Goal: Task Accomplishment & Management: Manage account settings

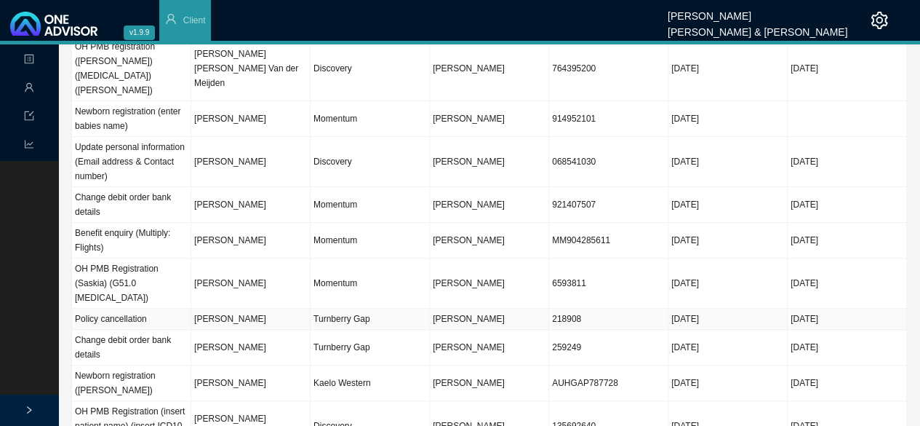
scroll to position [364, 0]
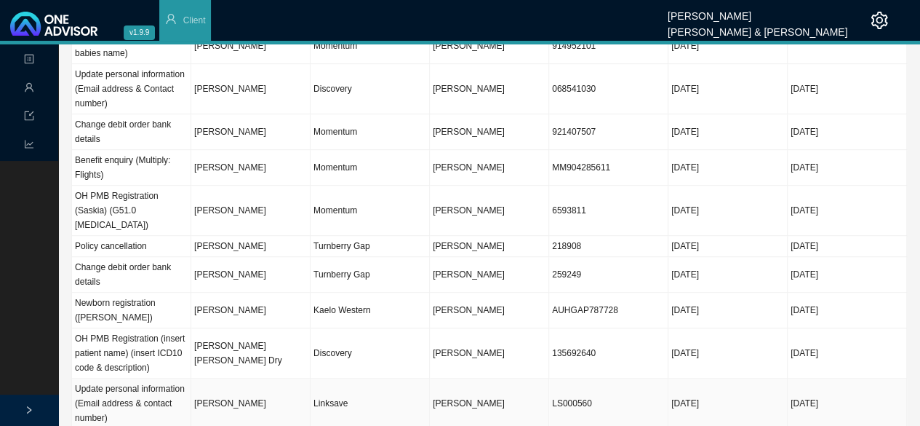
click at [279, 378] on td "[PERSON_NAME]" at bounding box center [250, 403] width 119 height 50
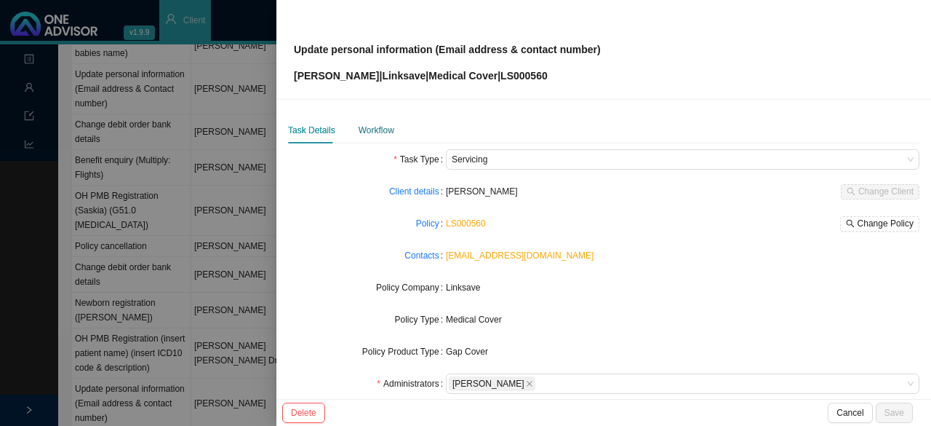
click at [372, 128] on div "Workflow" at bounding box center [377, 130] width 36 height 15
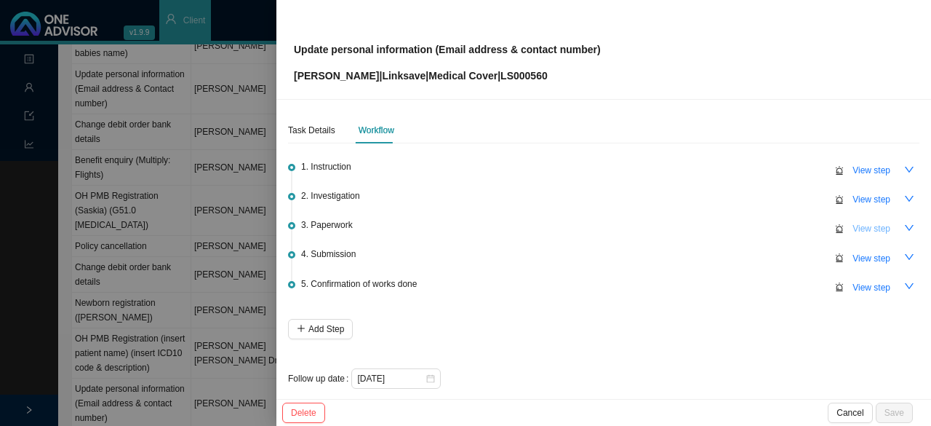
click at [875, 231] on span "View step" at bounding box center [872, 228] width 38 height 15
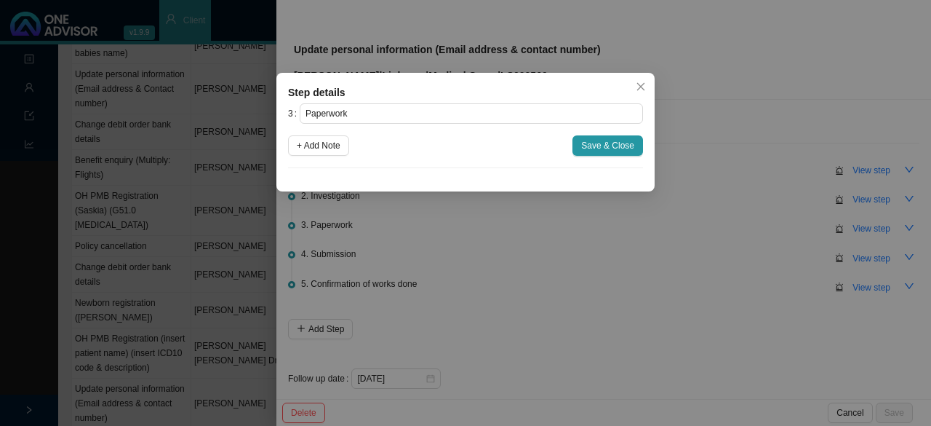
click at [648, 88] on span "Close" at bounding box center [641, 86] width 20 height 10
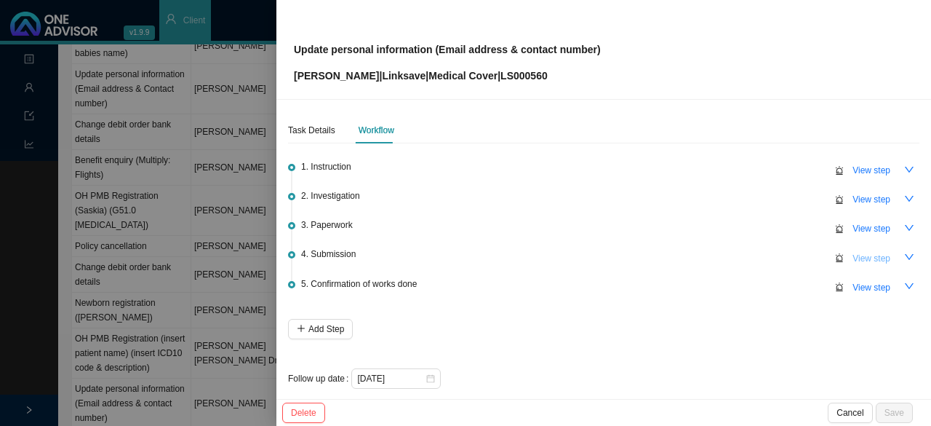
click at [872, 251] on span "View step" at bounding box center [872, 258] width 38 height 15
type input "Submission"
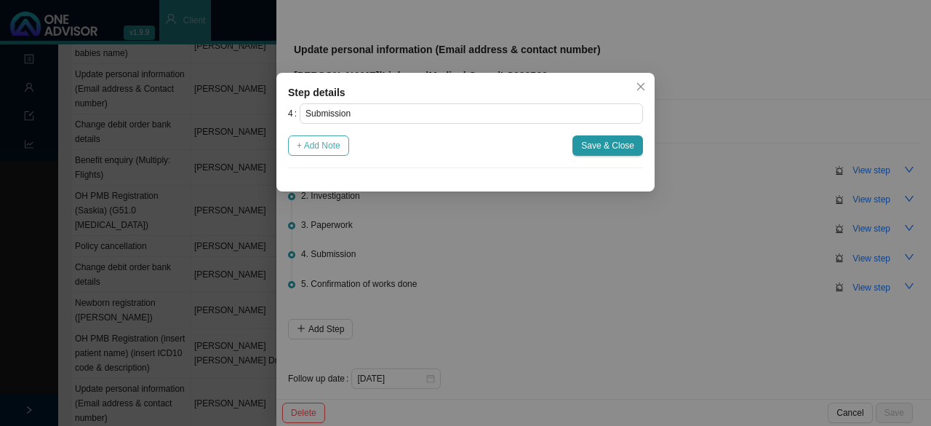
click at [306, 143] on span "+ Add Note" at bounding box center [319, 145] width 44 height 15
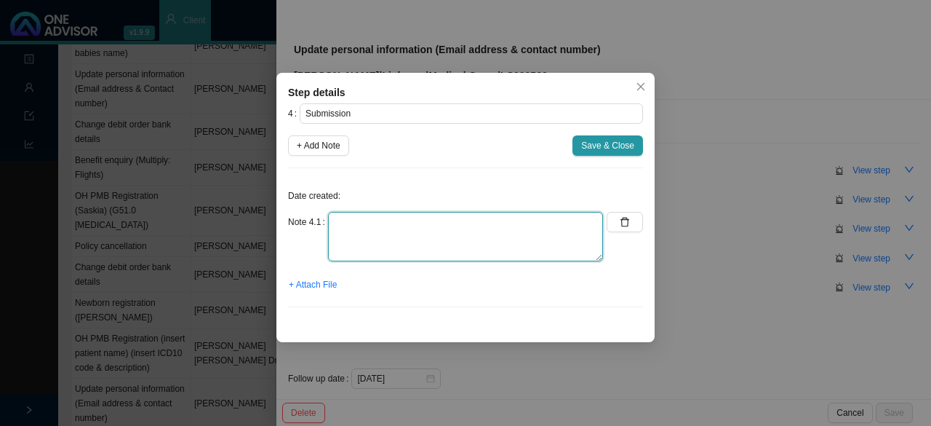
click at [346, 238] on textarea at bounding box center [465, 236] width 275 height 49
type textarea "Sent new email address to Linksave (Linked to another task)"
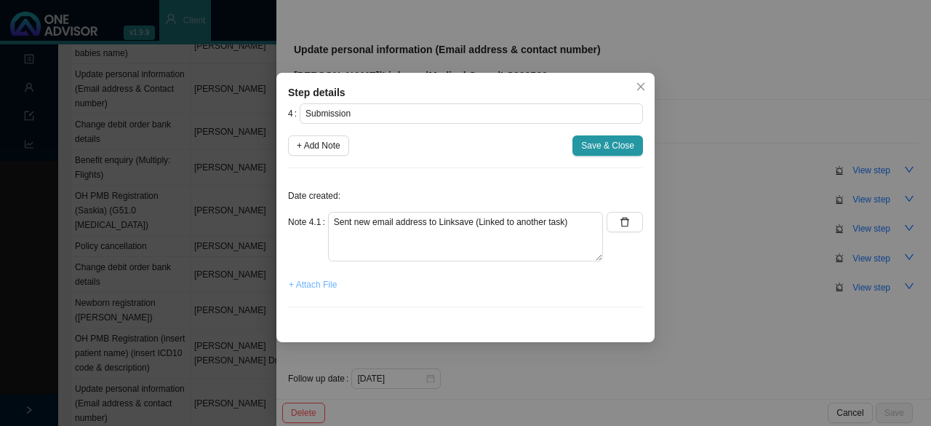
click at [311, 287] on span "+ Attach File" at bounding box center [313, 284] width 48 height 15
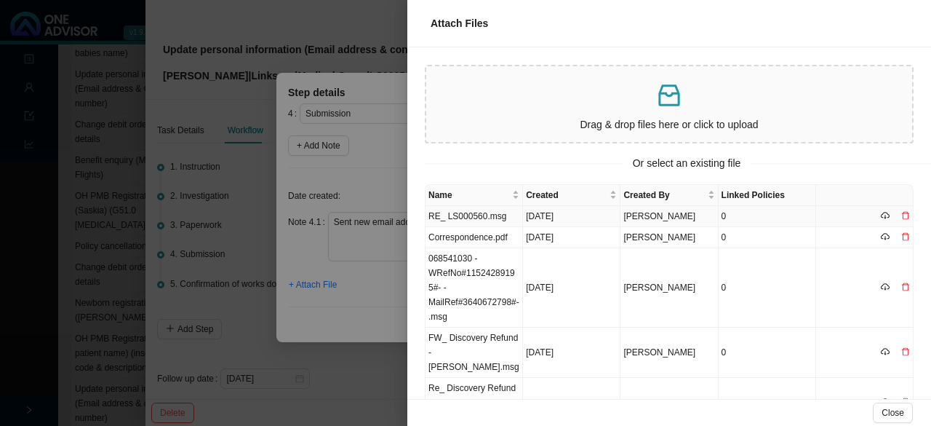
drag, startPoint x: 463, startPoint y: 219, endPoint x: 502, endPoint y: 211, distance: 40.1
click at [464, 219] on td "RE_ LS000560.msg" at bounding box center [474, 216] width 97 height 21
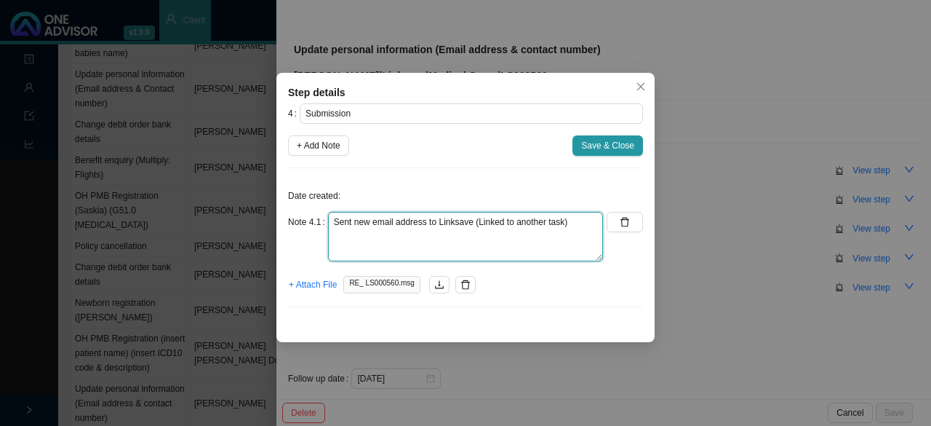
click at [584, 223] on textarea "Sent new email address to Linksave (Linked to another task)" at bounding box center [465, 236] width 275 height 49
click at [566, 230] on textarea "Sent new email address to Linksave (Linked to another task)" at bounding box center [465, 236] width 275 height 49
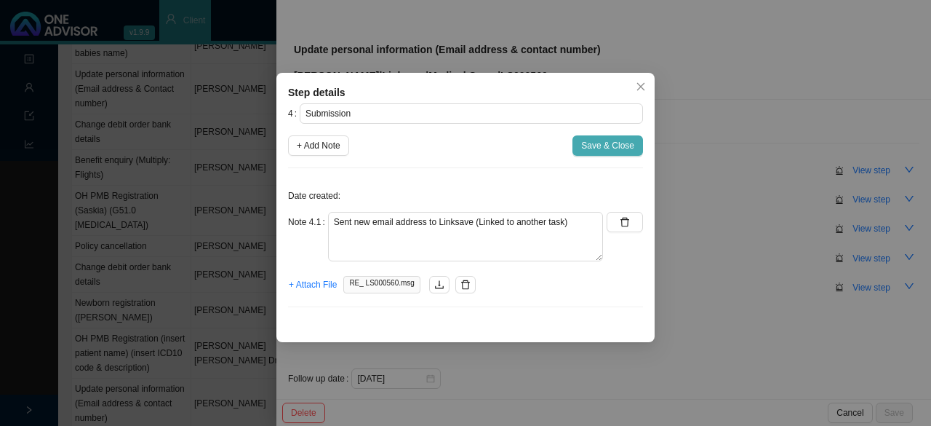
click at [592, 142] on span "Save & Close" at bounding box center [607, 145] width 53 height 15
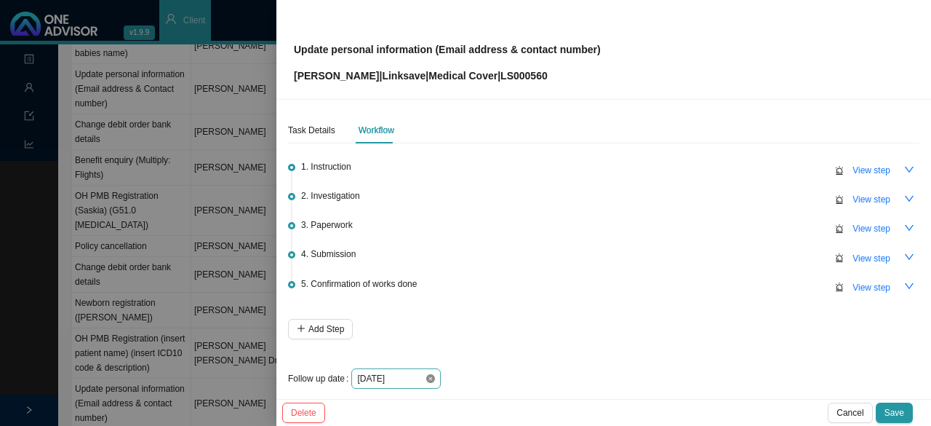
click at [431, 376] on icon "close-circle" at bounding box center [430, 378] width 9 height 9
click at [431, 376] on div at bounding box center [396, 378] width 78 height 15
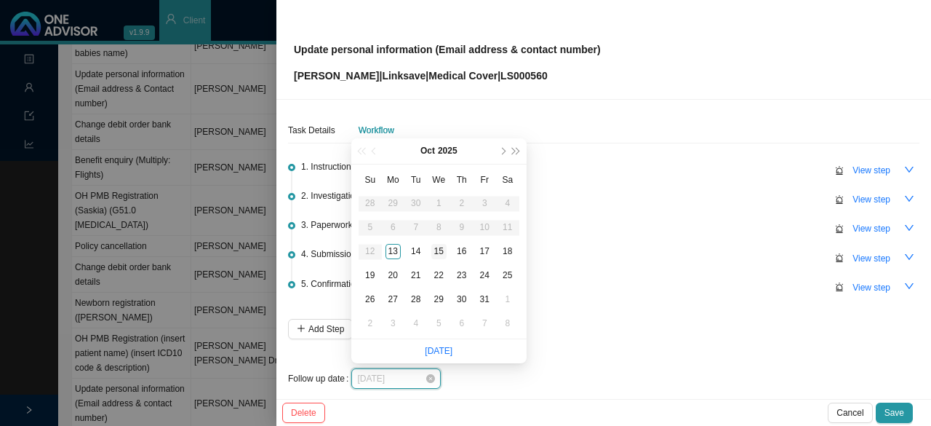
type input "2025-10-15"
click at [441, 252] on div "15" at bounding box center [438, 251] width 15 height 15
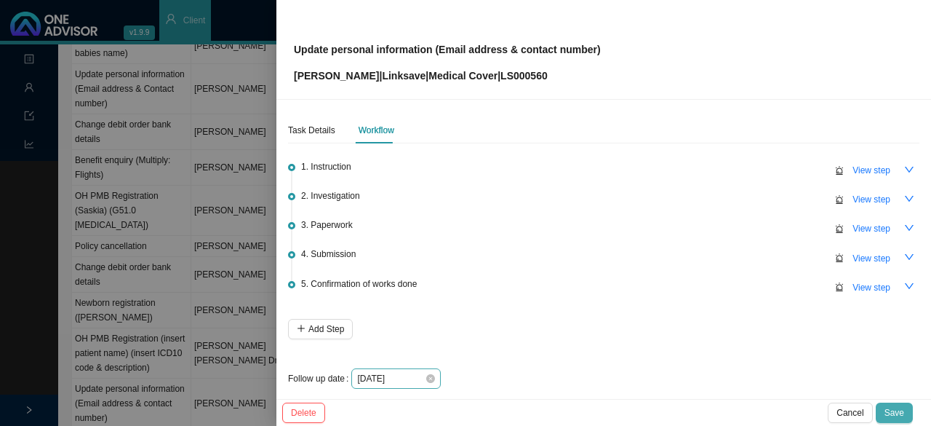
click at [889, 411] on span "Save" at bounding box center [895, 412] width 20 height 15
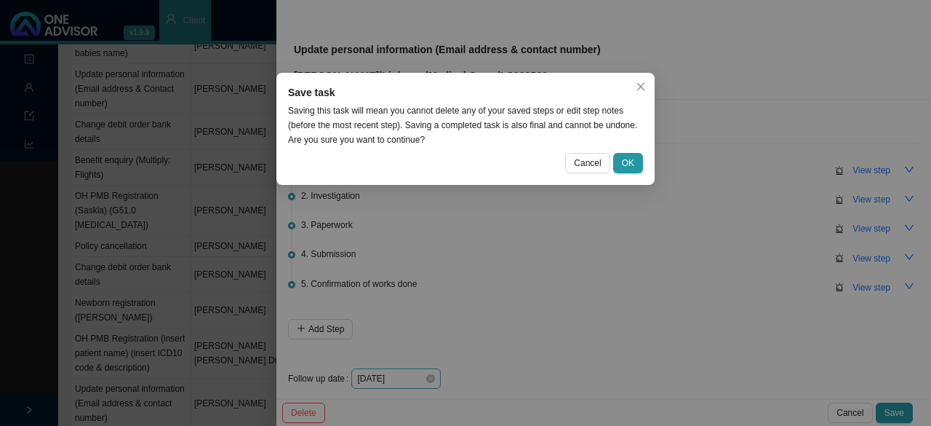
drag, startPoint x: 632, startPoint y: 162, endPoint x: 608, endPoint y: 202, distance: 46.3
click at [632, 162] on span "OK" at bounding box center [628, 163] width 12 height 15
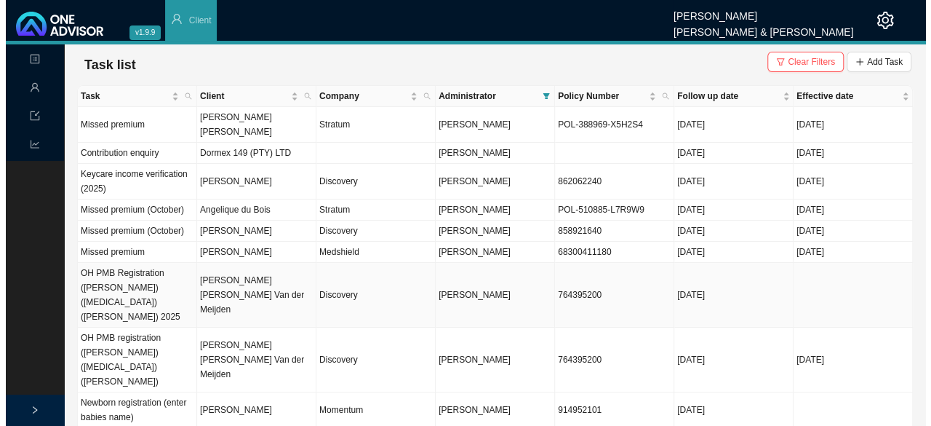
scroll to position [73, 0]
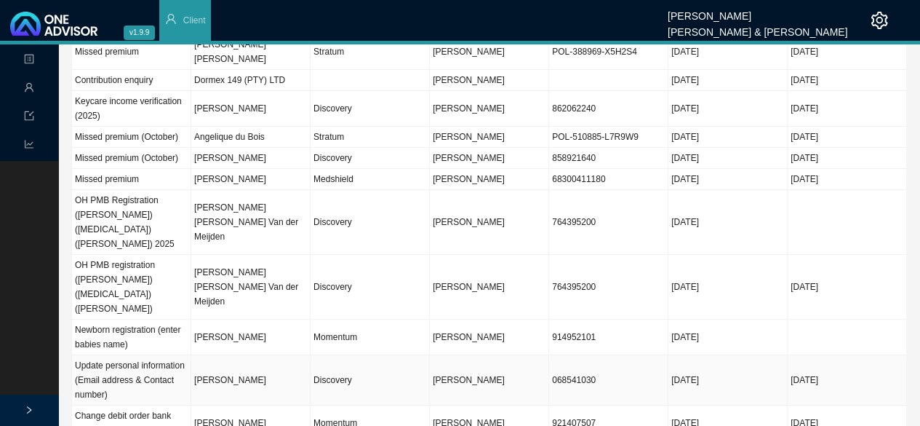
click at [254, 355] on td "[PERSON_NAME]" at bounding box center [250, 380] width 119 height 50
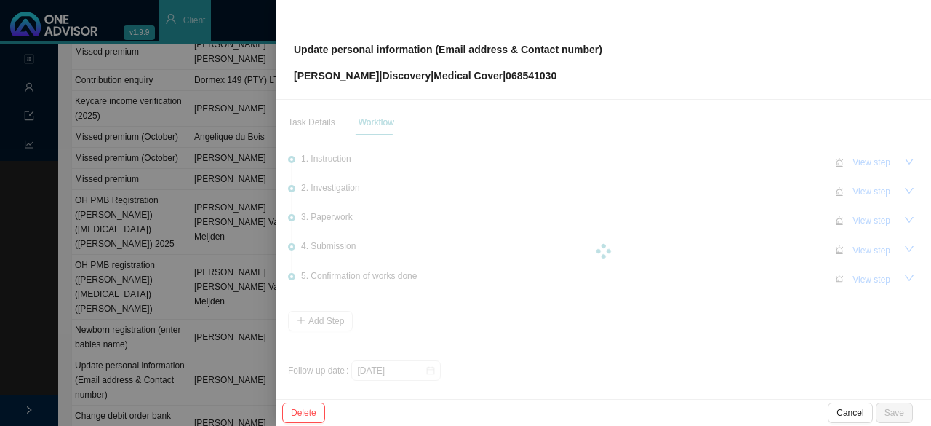
scroll to position [10, 0]
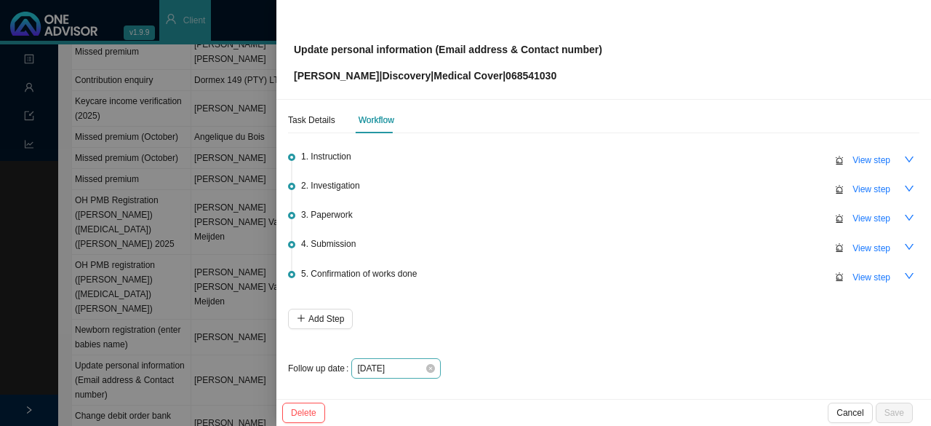
click at [425, 370] on div "[DATE]" at bounding box center [396, 368] width 78 height 15
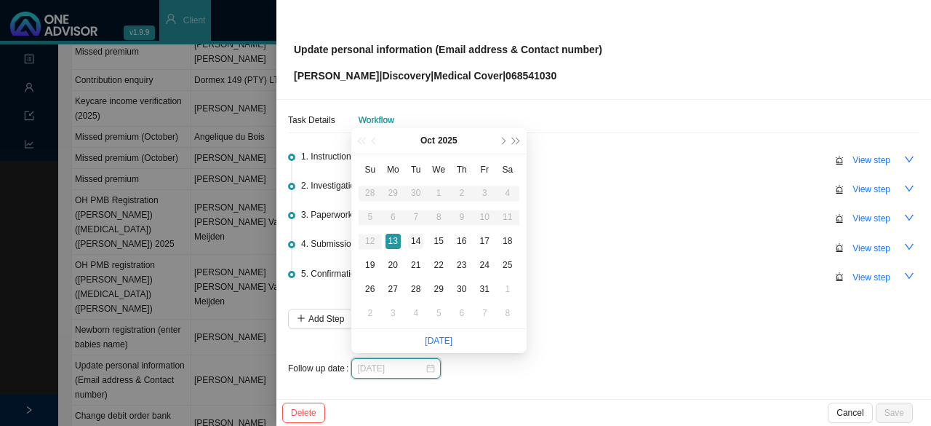
type input "2025-10-14"
click at [417, 245] on div "14" at bounding box center [415, 241] width 15 height 15
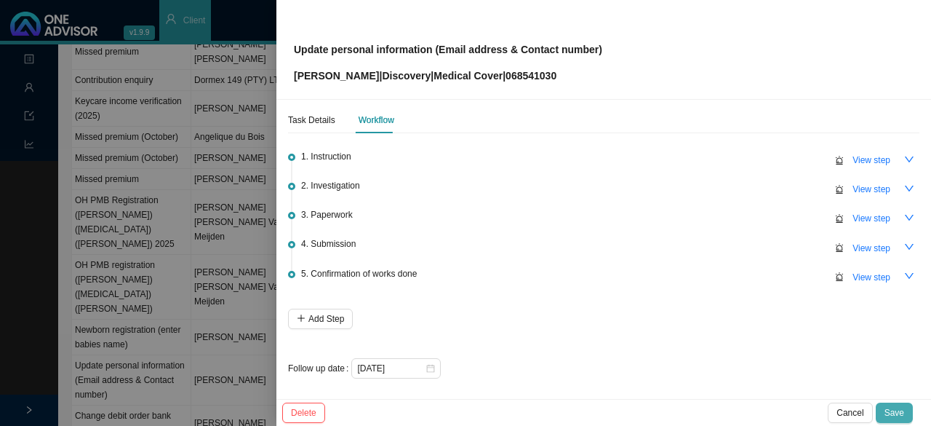
click at [902, 410] on span "Save" at bounding box center [895, 412] width 20 height 15
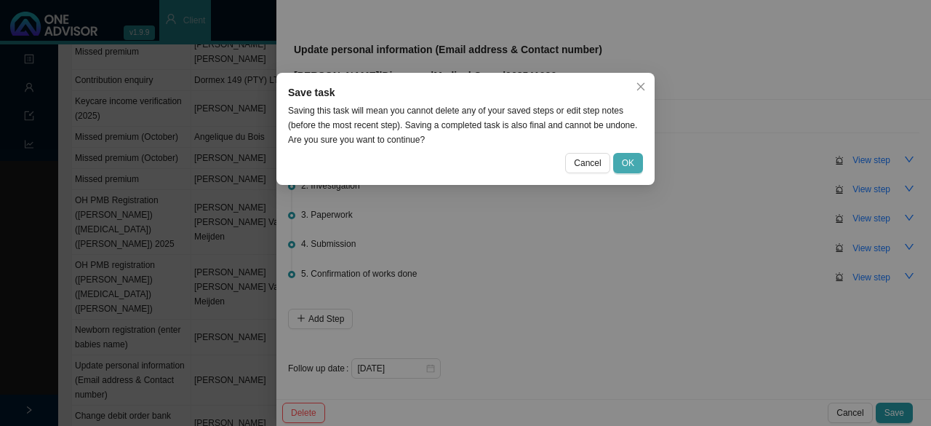
click at [642, 159] on button "OK" at bounding box center [628, 163] width 30 height 20
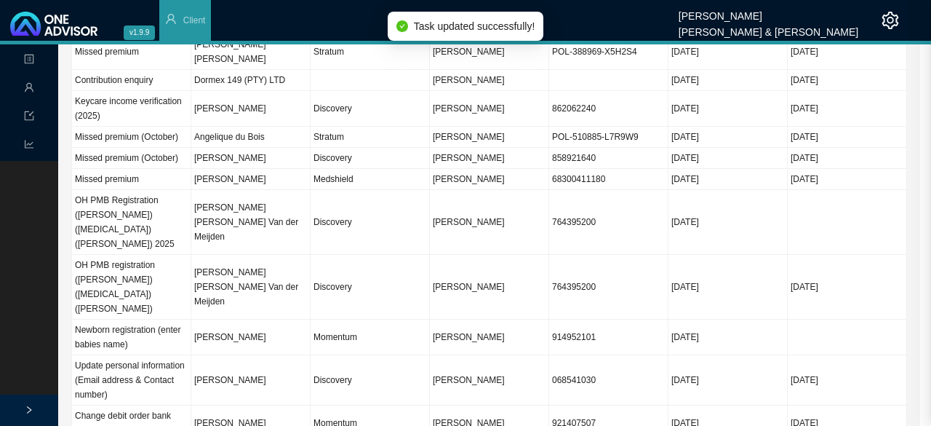
scroll to position [0, 0]
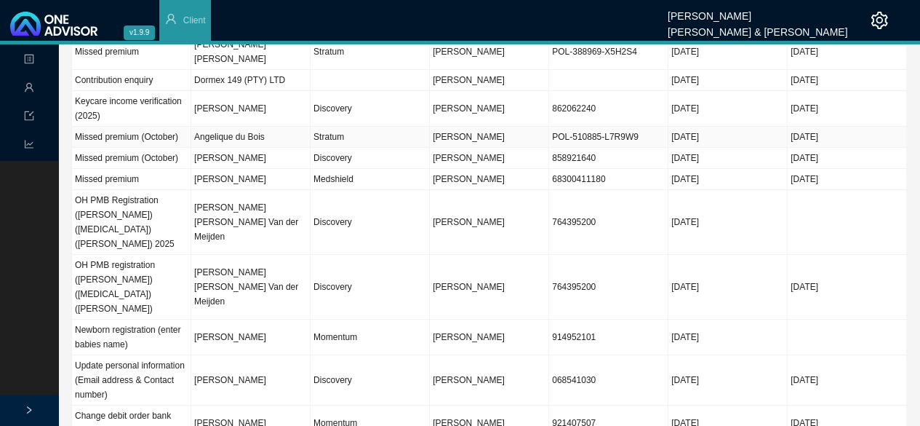
click at [328, 130] on td "Stratum" at bounding box center [370, 137] width 119 height 21
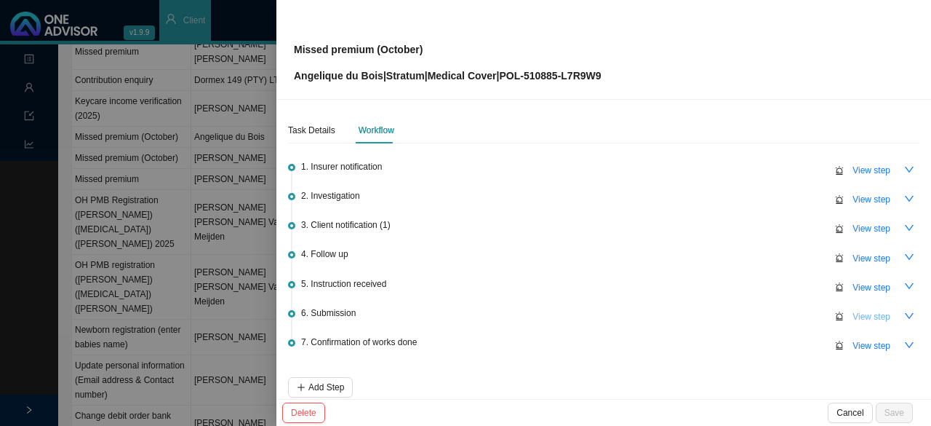
click at [853, 309] on span "View step" at bounding box center [872, 316] width 38 height 15
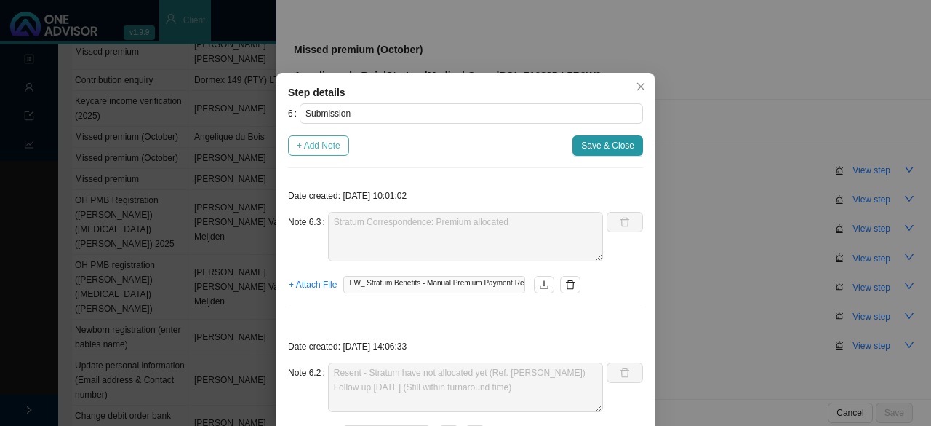
click at [316, 142] on span "+ Add Note" at bounding box center [319, 145] width 44 height 15
type textarea "Stratum Correspondence: Premium allocated"
type textarea "Resent - Stratum have not allocated yet (Ref. Cassandra) Follow up on Tuesday (…"
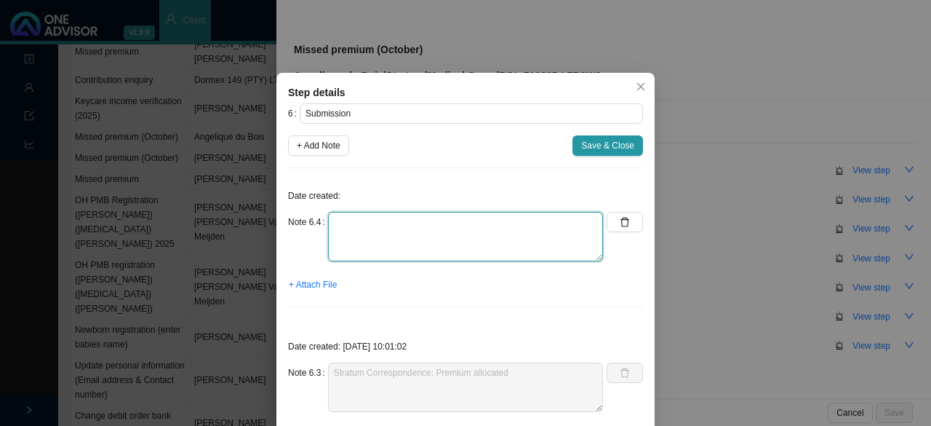
click at [343, 234] on textarea at bounding box center [465, 236] width 275 height 49
click at [482, 227] on textarea "Contacted Stratum // Ref: Yoseah" at bounding box center [465, 236] width 275 height 49
type textarea "Contacted Stratum // Ref: Yoshea Policy is active & paid up to date"
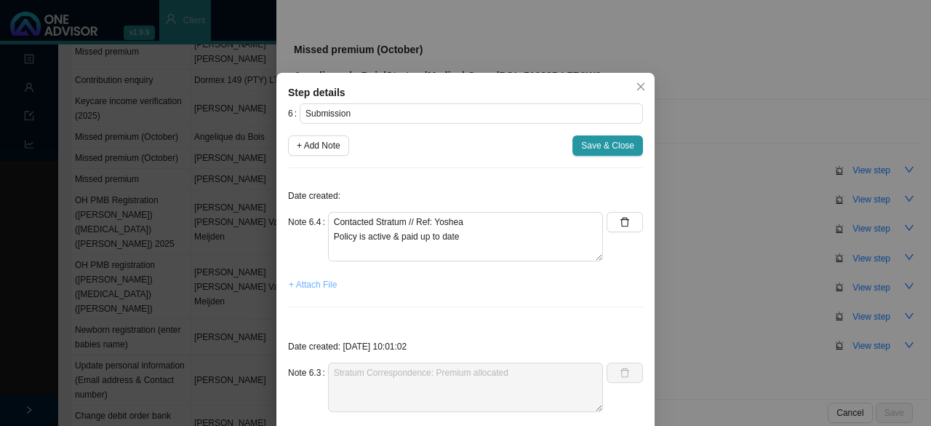
click at [327, 284] on span "+ Attach File" at bounding box center [313, 284] width 48 height 15
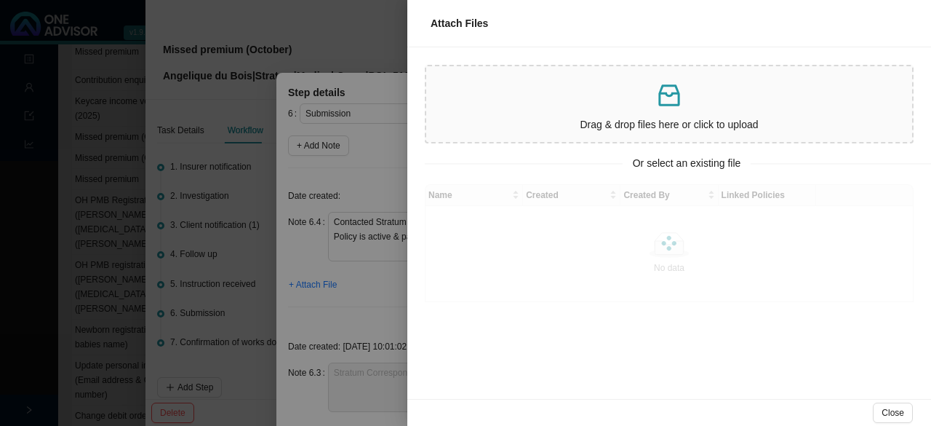
click at [358, 180] on div at bounding box center [465, 213] width 931 height 426
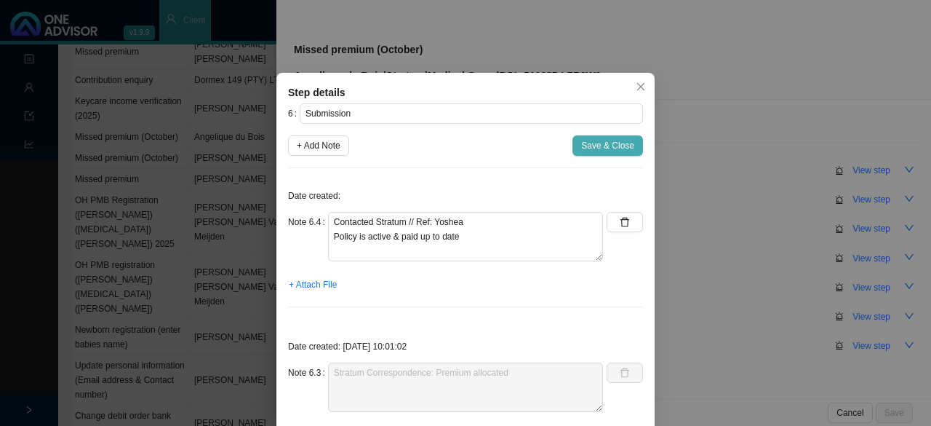
click at [589, 145] on span "Save & Close" at bounding box center [607, 145] width 53 height 15
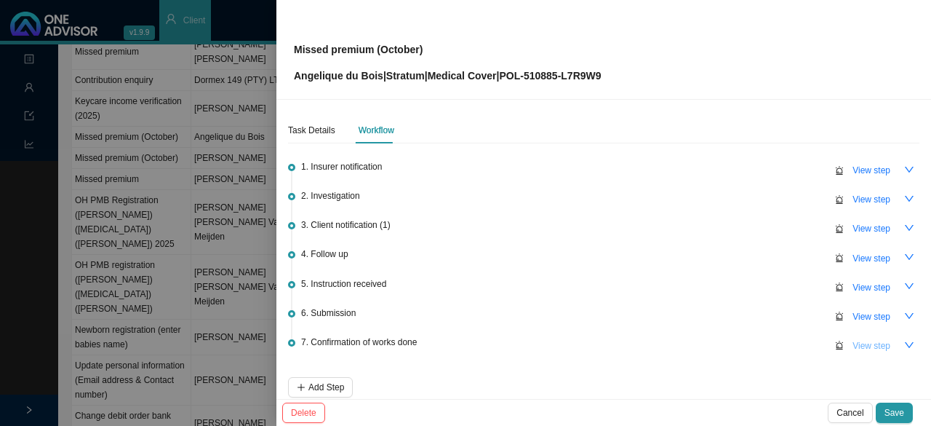
click at [858, 346] on span "View step" at bounding box center [872, 345] width 38 height 15
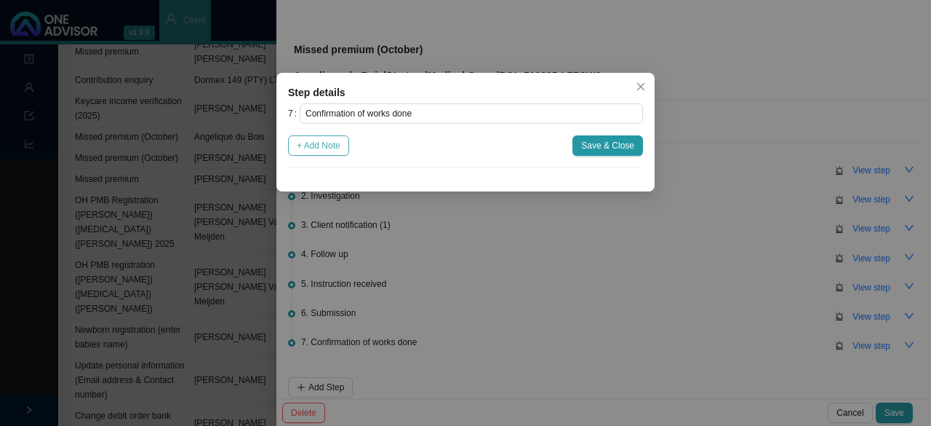
click at [319, 148] on span "+ Add Note" at bounding box center [319, 145] width 44 height 15
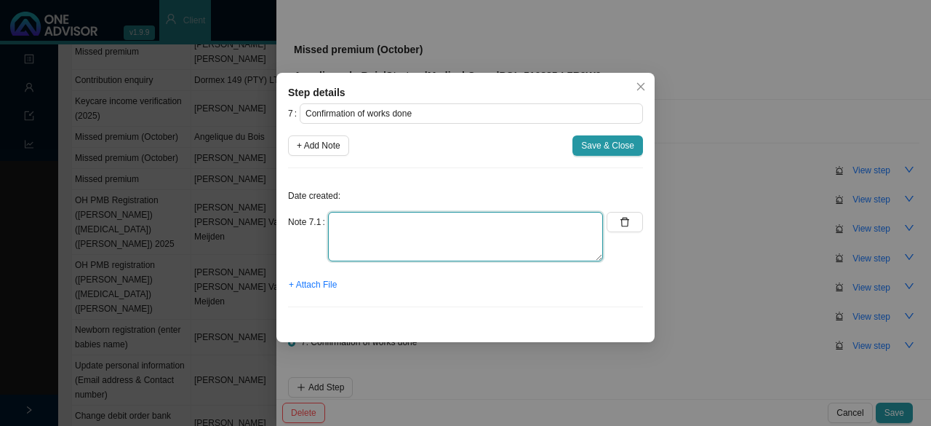
click at [352, 229] on textarea at bounding box center [465, 236] width 275 height 49
type textarea "Informed client: gap cover is active and up to date"
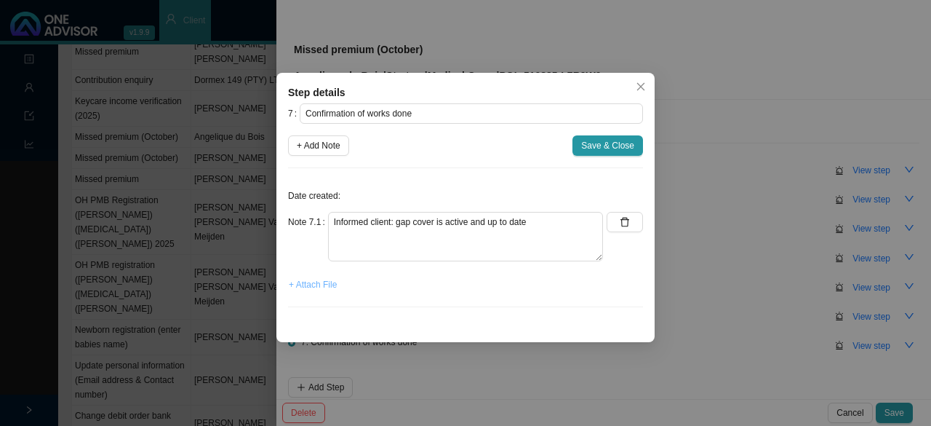
click at [308, 287] on span "+ Attach File" at bounding box center [313, 284] width 48 height 15
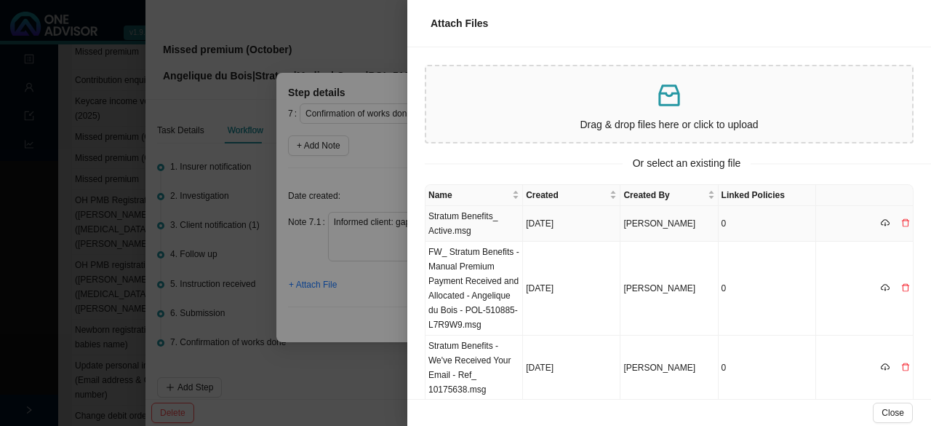
click at [461, 229] on td "Stratum Benefits_ Active.msg" at bounding box center [474, 224] width 97 height 36
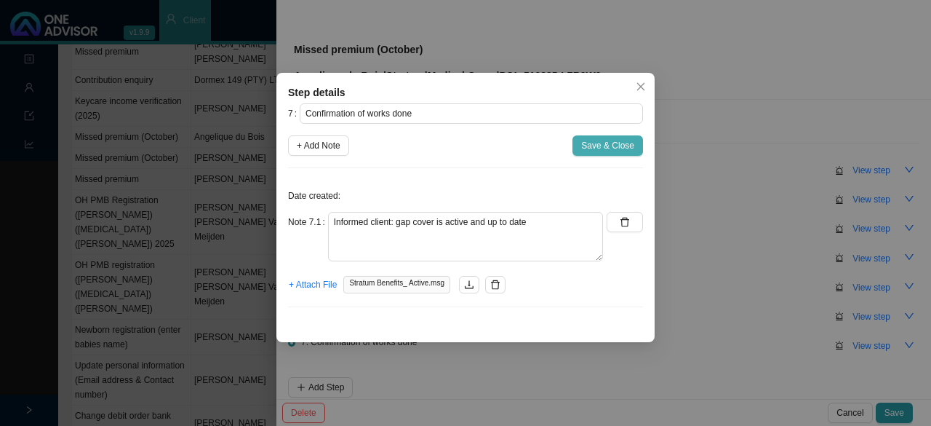
click at [606, 142] on span "Save & Close" at bounding box center [607, 145] width 53 height 15
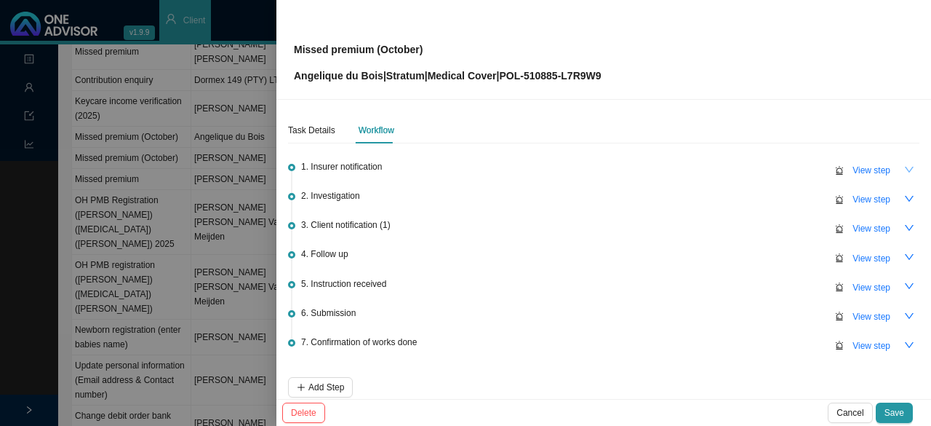
click at [904, 172] on icon "down" at bounding box center [909, 169] width 10 height 10
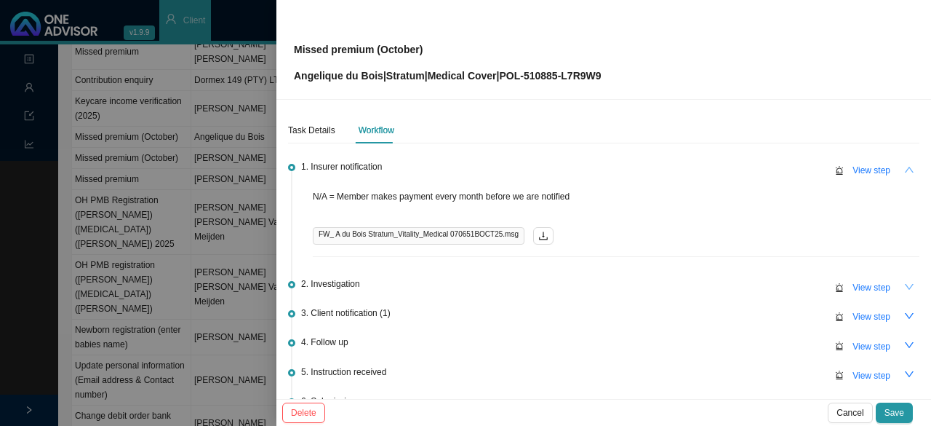
click at [905, 288] on icon "down" at bounding box center [909, 287] width 9 height 6
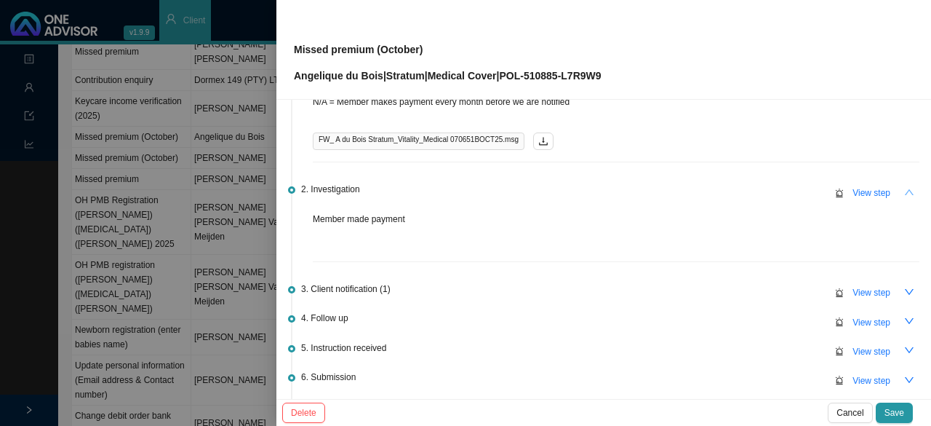
scroll to position [146, 0]
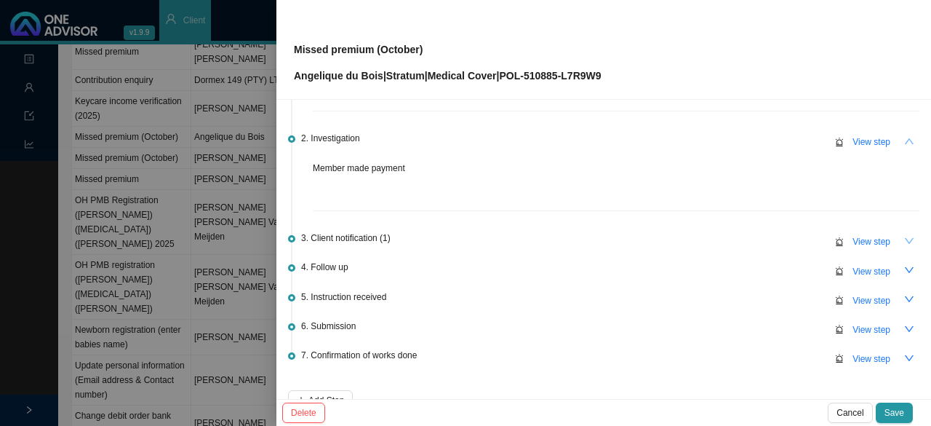
click at [904, 238] on icon "down" at bounding box center [909, 241] width 10 height 10
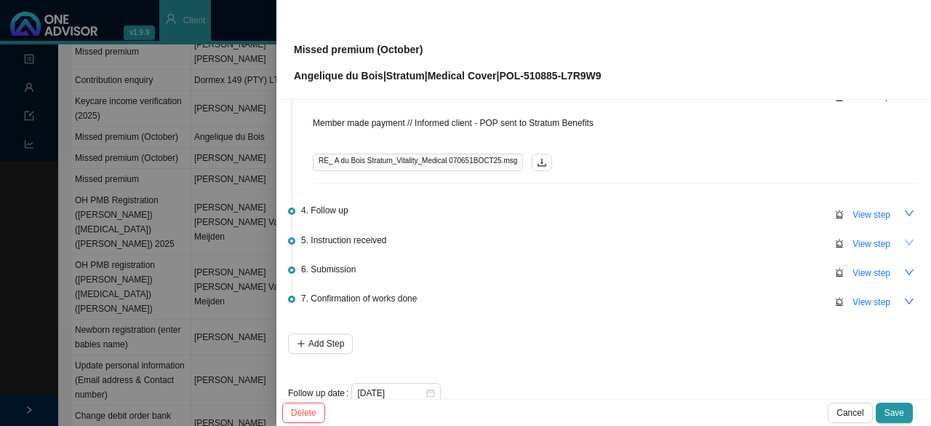
scroll to position [291, 0]
click at [904, 207] on icon "down" at bounding box center [909, 212] width 10 height 10
click at [904, 239] on icon "down" at bounding box center [909, 241] width 10 height 10
click at [905, 268] on icon "down" at bounding box center [909, 271] width 9 height 6
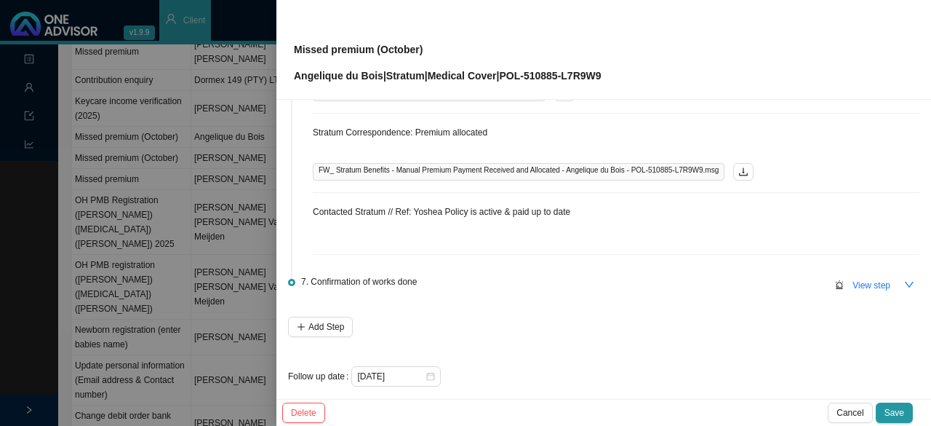
scroll to position [645, 0]
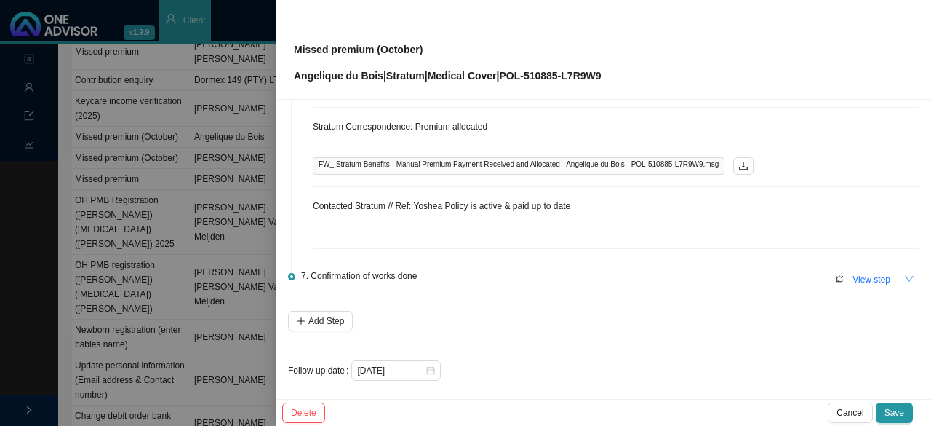
click at [904, 274] on icon "down" at bounding box center [909, 279] width 10 height 10
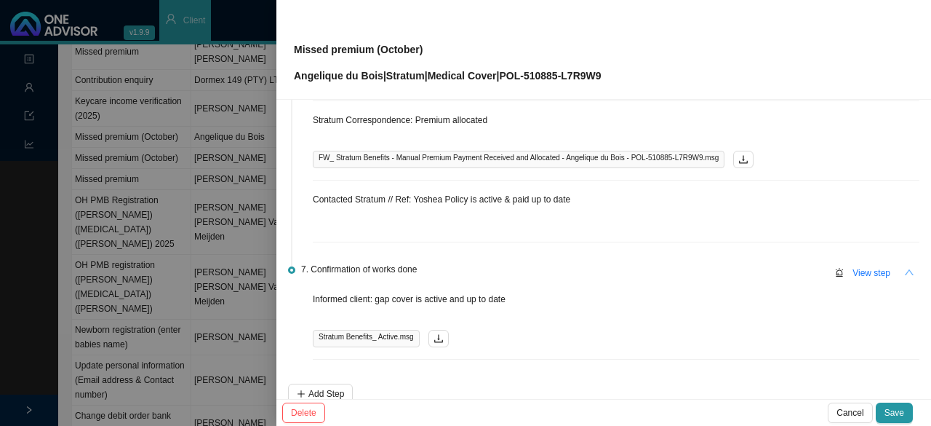
scroll to position [723, 0]
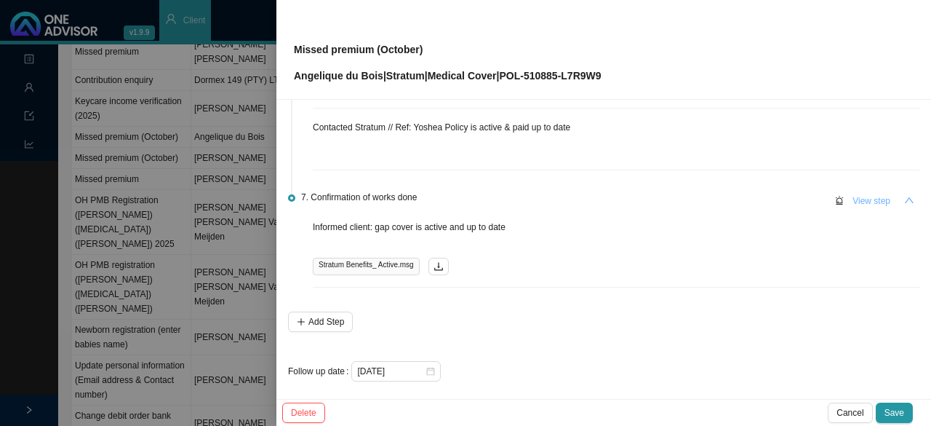
click at [863, 196] on span "View step" at bounding box center [872, 201] width 38 height 15
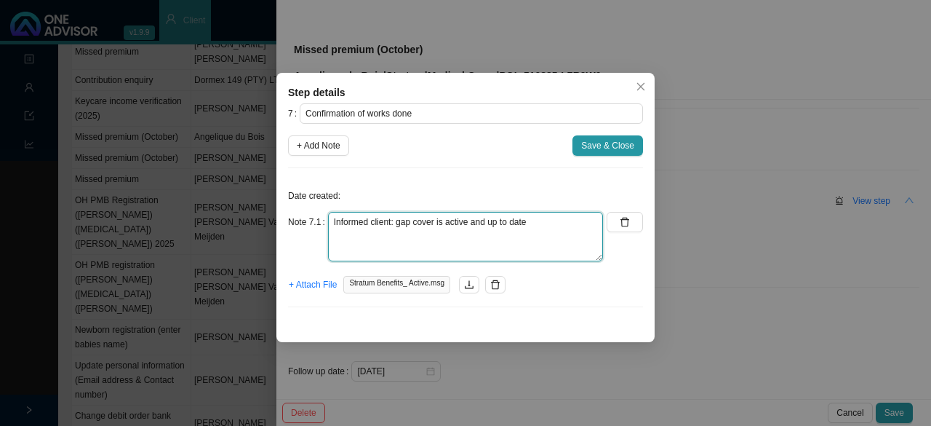
click at [543, 212] on textarea "Informed client: gap cover is active and up to date" at bounding box center [465, 236] width 275 height 49
type textarea "Informed client: gap cover is active and up to date Added to sharepoint"
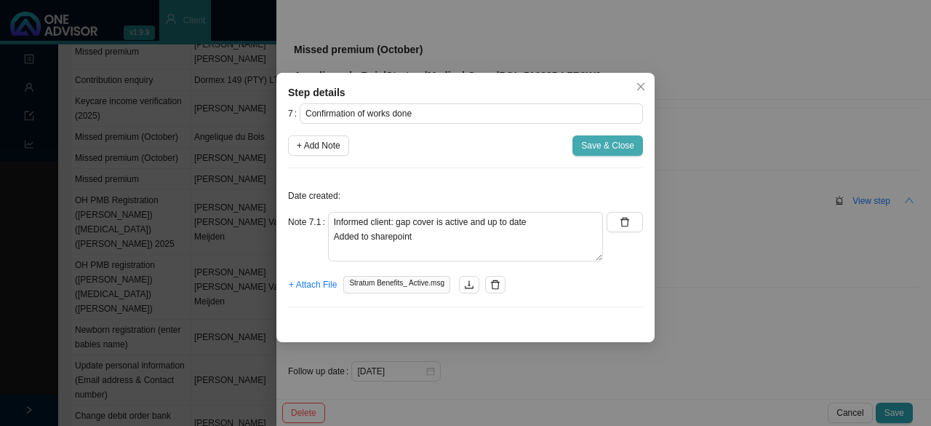
click at [602, 146] on span "Save & Close" at bounding box center [607, 145] width 53 height 15
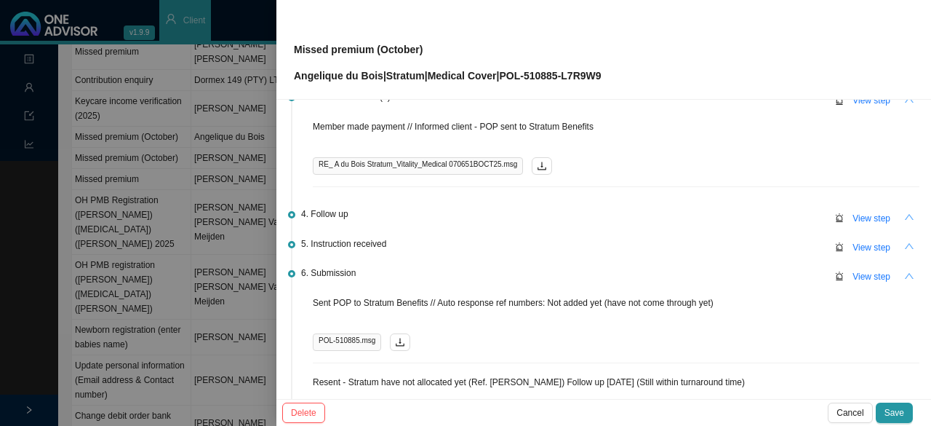
scroll to position [0, 0]
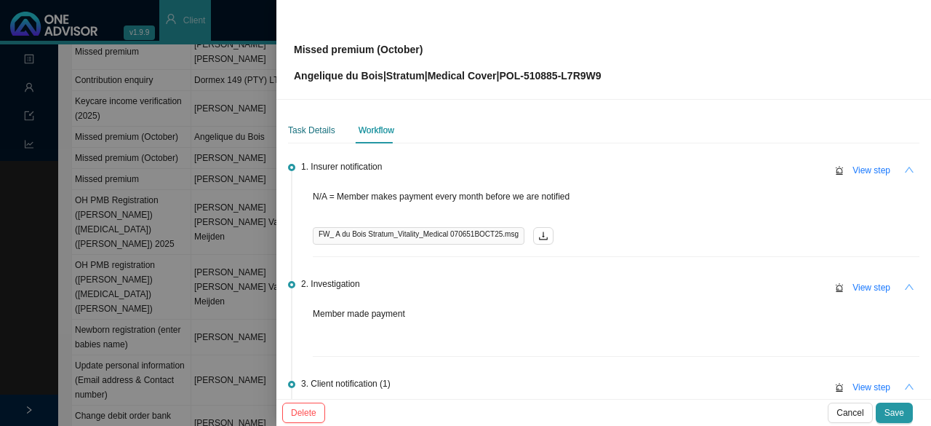
click at [314, 129] on div "Task Details" at bounding box center [311, 130] width 47 height 15
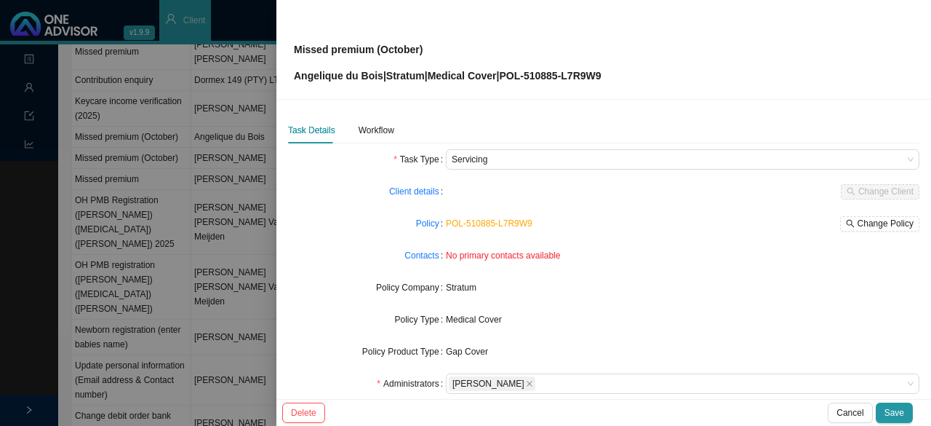
scroll to position [146, 0]
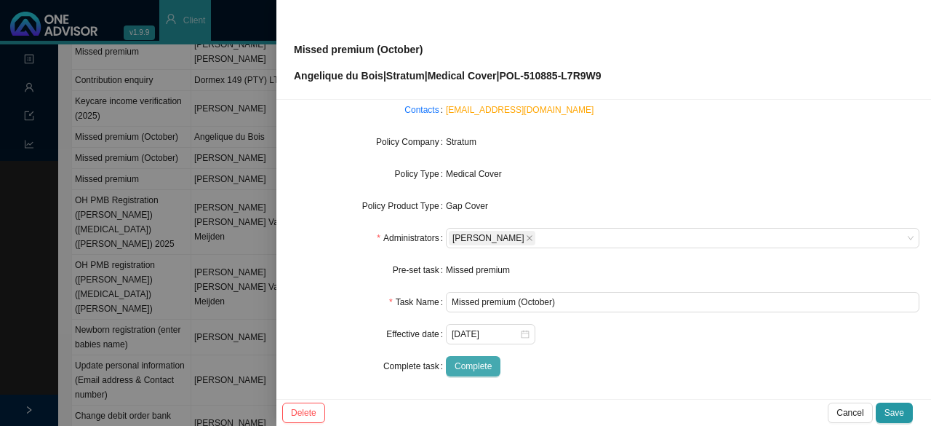
drag, startPoint x: 479, startPoint y: 366, endPoint x: 488, endPoint y: 370, distance: 10.1
click at [488, 370] on span "Complete" at bounding box center [473, 366] width 37 height 15
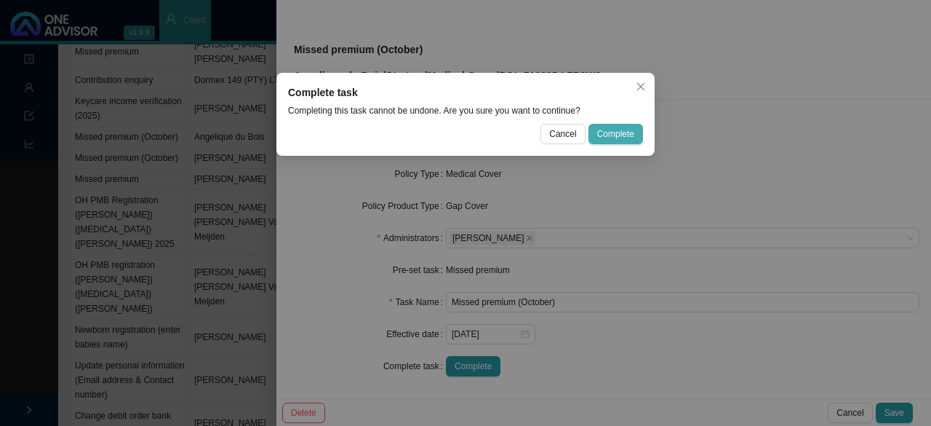
click at [626, 132] on span "Complete" at bounding box center [615, 134] width 37 height 15
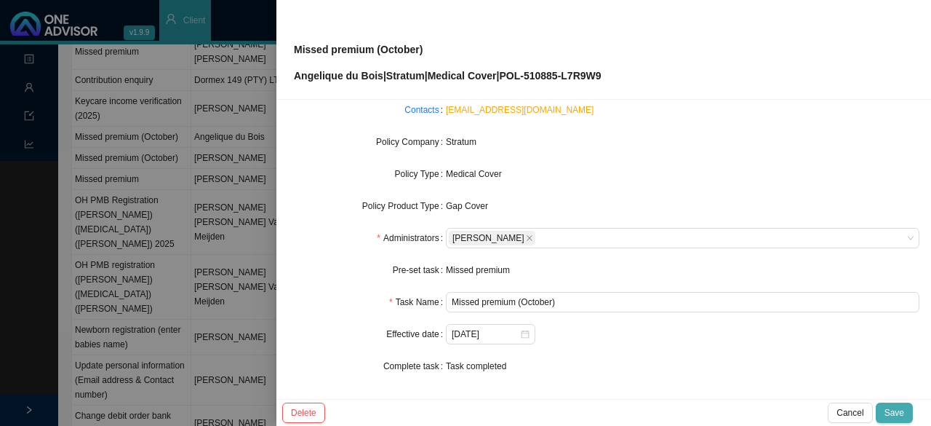
click at [896, 410] on span "Save" at bounding box center [895, 412] width 20 height 15
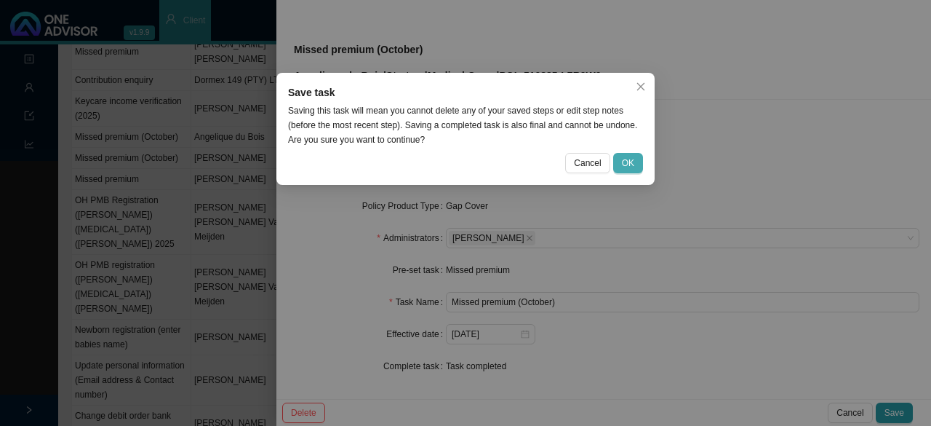
click at [630, 164] on span "OK" at bounding box center [628, 163] width 12 height 15
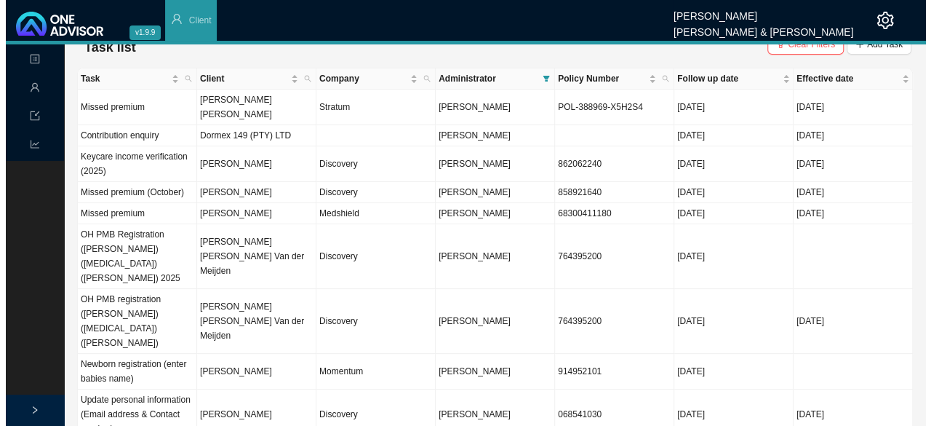
scroll to position [0, 0]
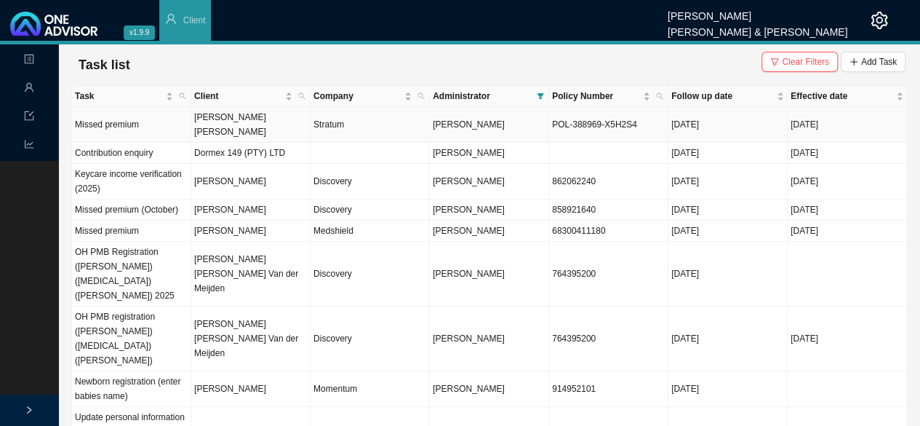
click at [204, 136] on td "[PERSON_NAME] [PERSON_NAME]" at bounding box center [250, 125] width 119 height 36
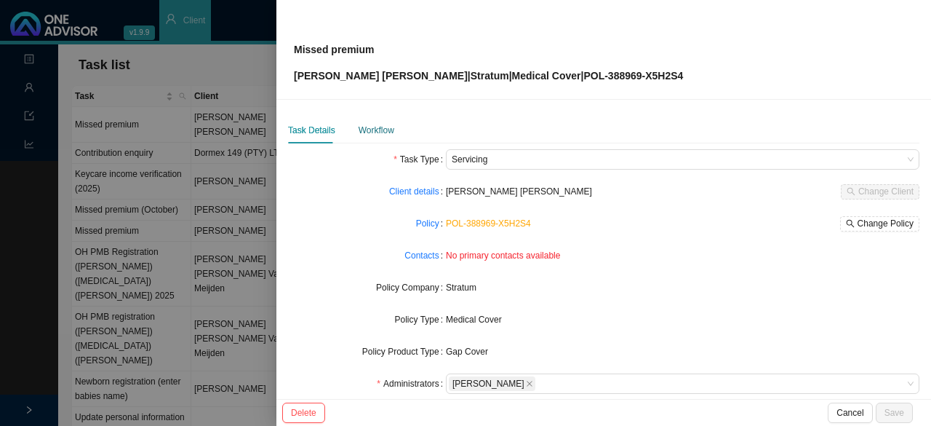
click at [383, 130] on div "Workflow" at bounding box center [377, 130] width 36 height 15
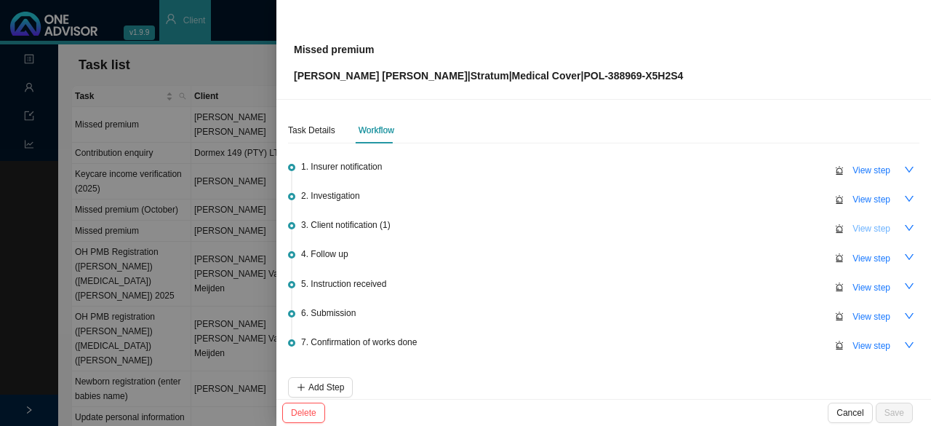
click at [853, 230] on span "View step" at bounding box center [872, 228] width 38 height 15
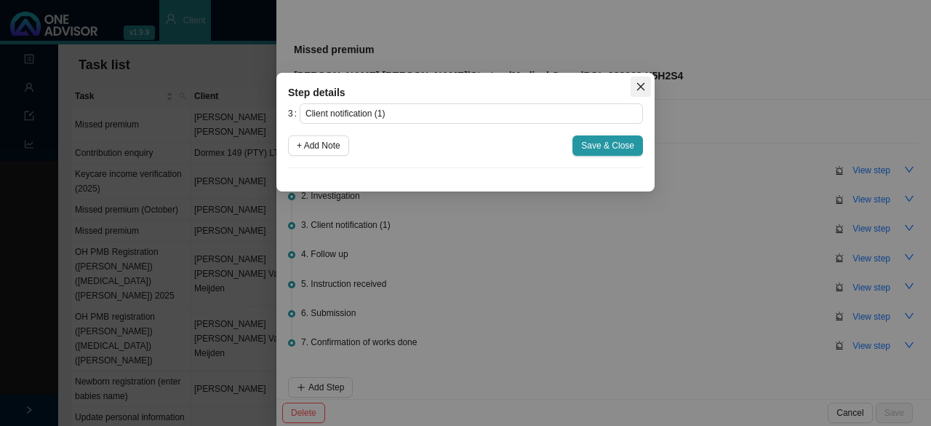
click at [640, 94] on button "Close" at bounding box center [641, 86] width 20 height 20
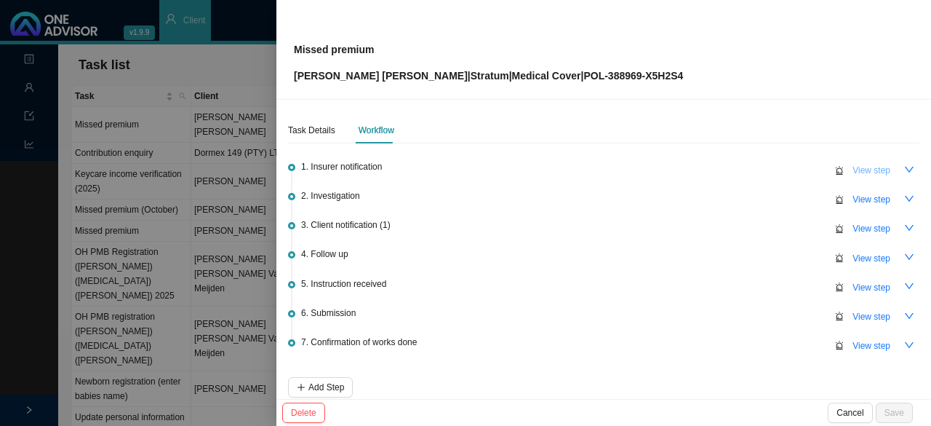
click at [858, 173] on span "View step" at bounding box center [872, 170] width 38 height 15
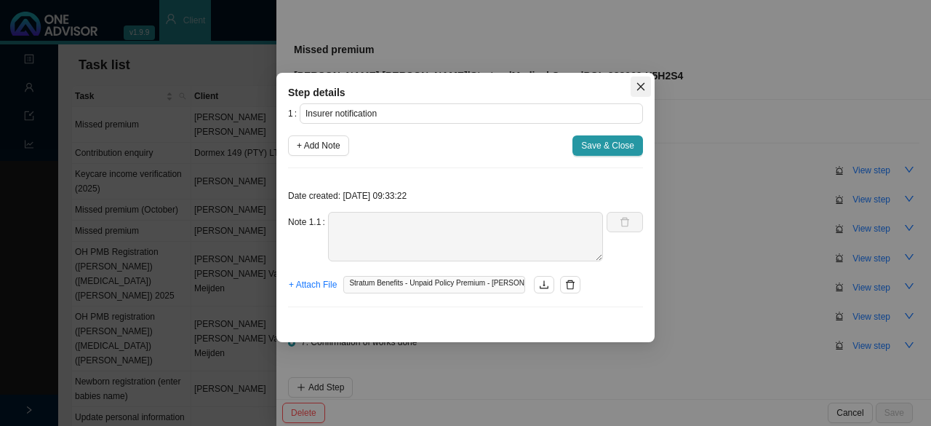
click at [643, 86] on icon "close" at bounding box center [641, 86] width 10 height 10
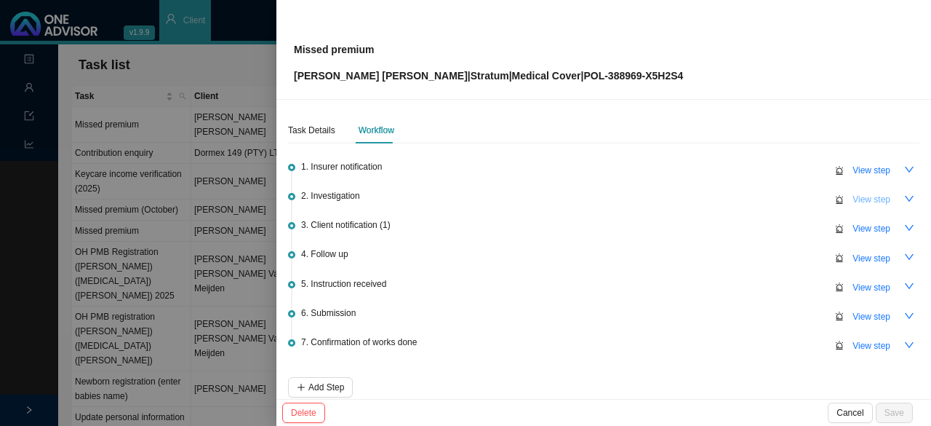
click at [853, 198] on span "View step" at bounding box center [872, 199] width 38 height 15
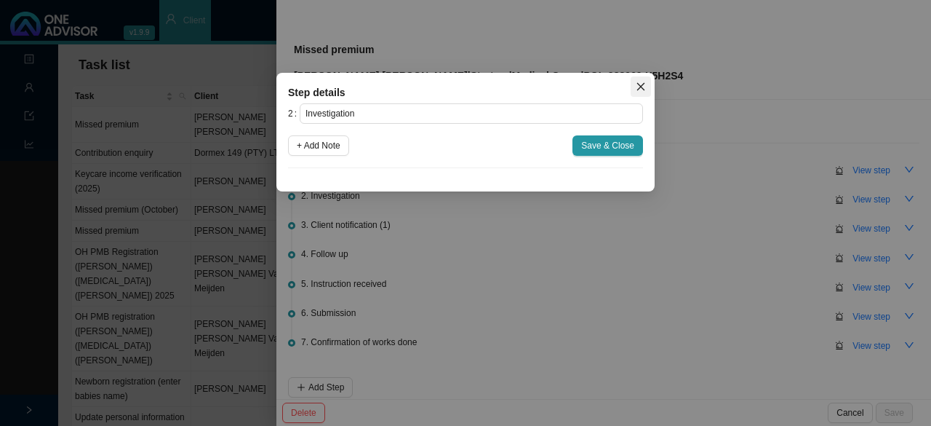
click at [645, 88] on icon "close" at bounding box center [641, 86] width 10 height 10
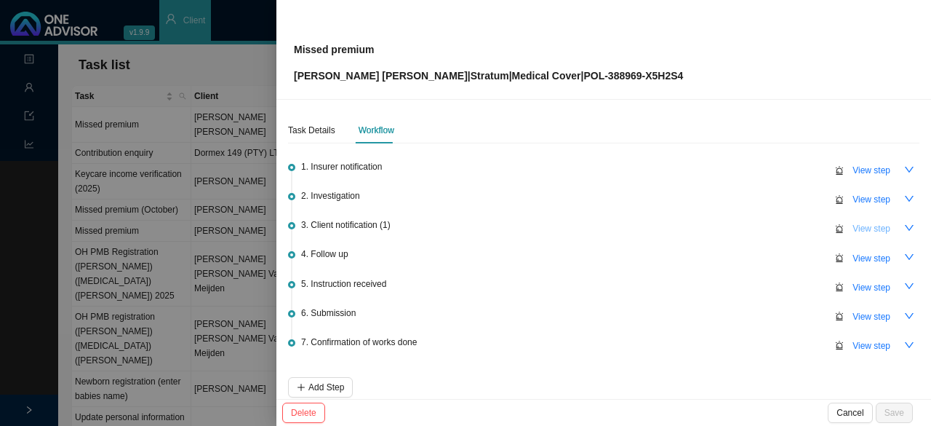
click at [857, 234] on span "View step" at bounding box center [872, 228] width 38 height 15
type input "Client notification (1)"
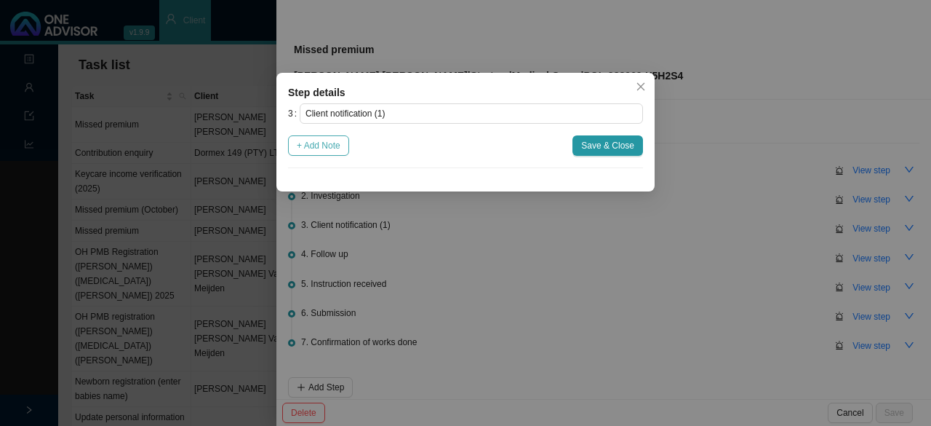
click at [321, 140] on span "+ Add Note" at bounding box center [319, 145] width 44 height 15
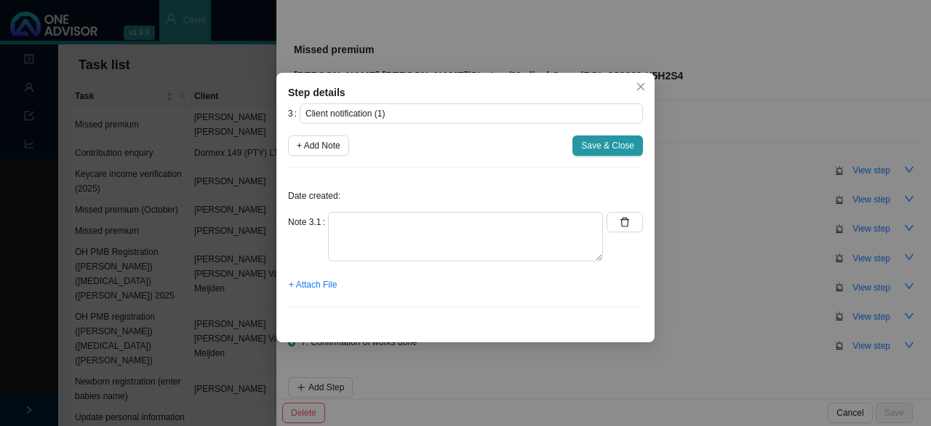
click at [349, 206] on div "Date created: Note 3.1 + Attach File" at bounding box center [465, 249] width 355 height 139
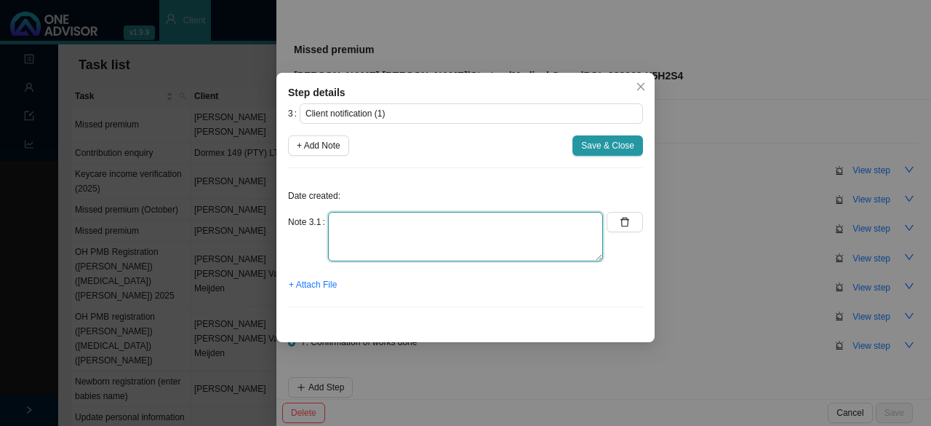
click at [355, 221] on textarea at bounding box center [465, 236] width 275 height 49
type textarea "Infom"
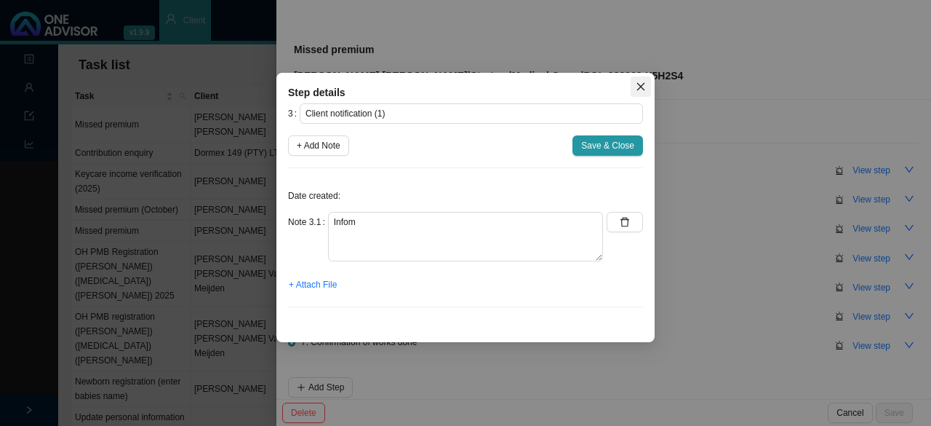
click at [642, 82] on icon "close" at bounding box center [641, 86] width 10 height 10
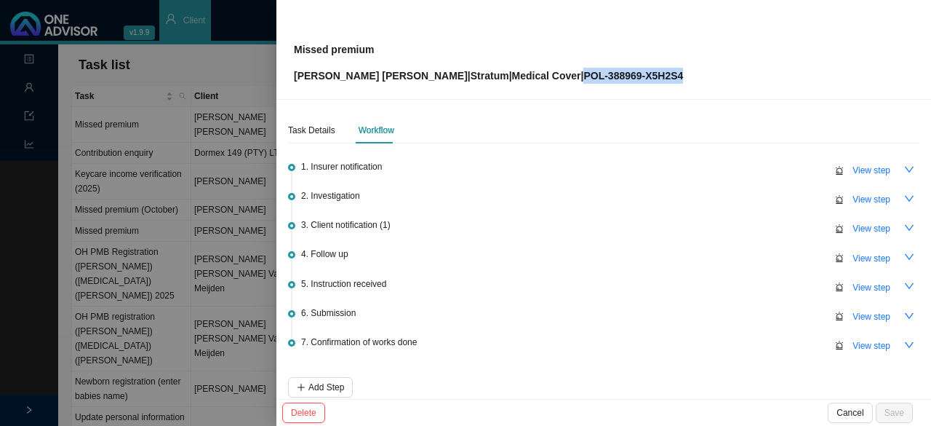
drag, startPoint x: 666, startPoint y: 75, endPoint x: 570, endPoint y: 75, distance: 96.8
click at [570, 75] on div "Missed premium Willem Johannes Andries Bergh | Stratum | Medical Cover | POL-38…" at bounding box center [604, 49] width 620 height 68
copy p "POL-388969-X5H2S4"
click at [871, 231] on span "View step" at bounding box center [872, 228] width 38 height 15
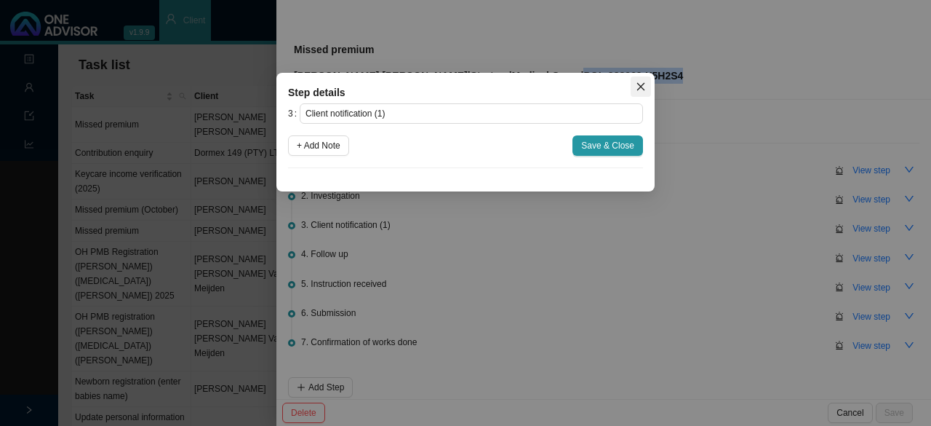
click at [646, 79] on button "Close" at bounding box center [641, 86] width 20 height 20
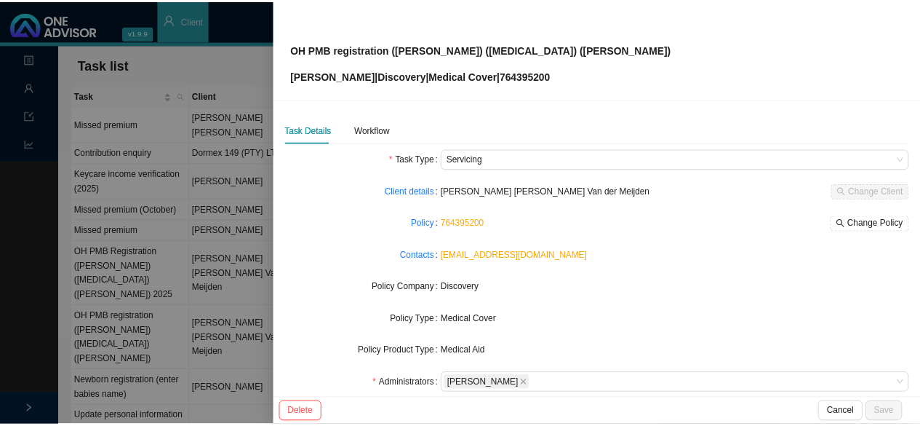
scroll to position [146, 0]
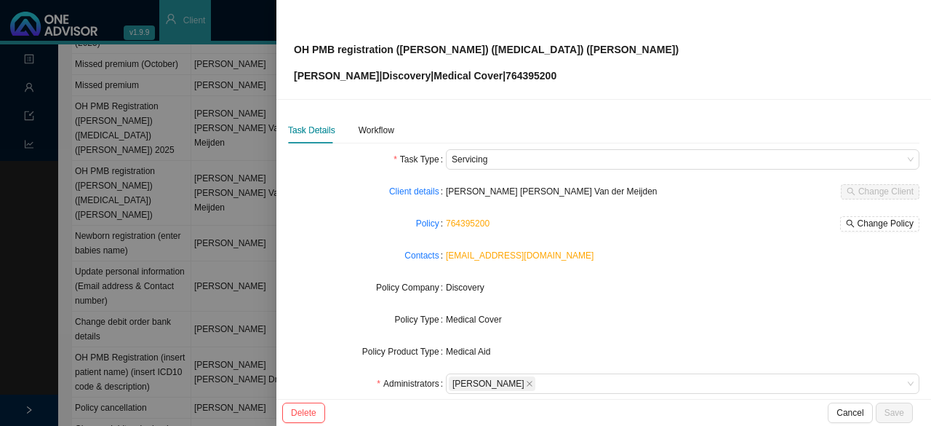
click at [228, 202] on div at bounding box center [465, 213] width 931 height 426
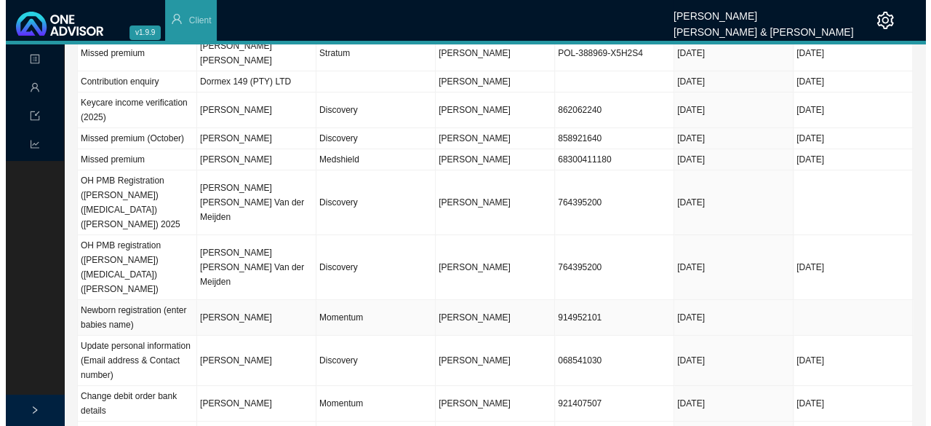
scroll to position [0, 0]
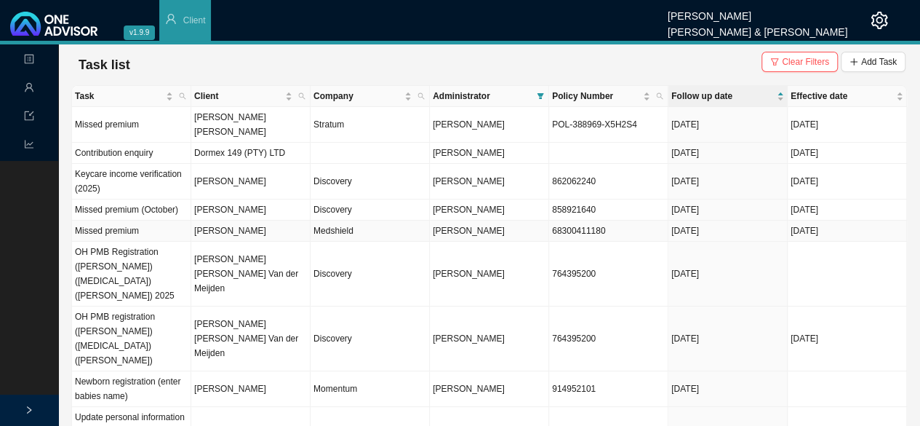
click at [581, 230] on td "68300411180" at bounding box center [608, 230] width 119 height 21
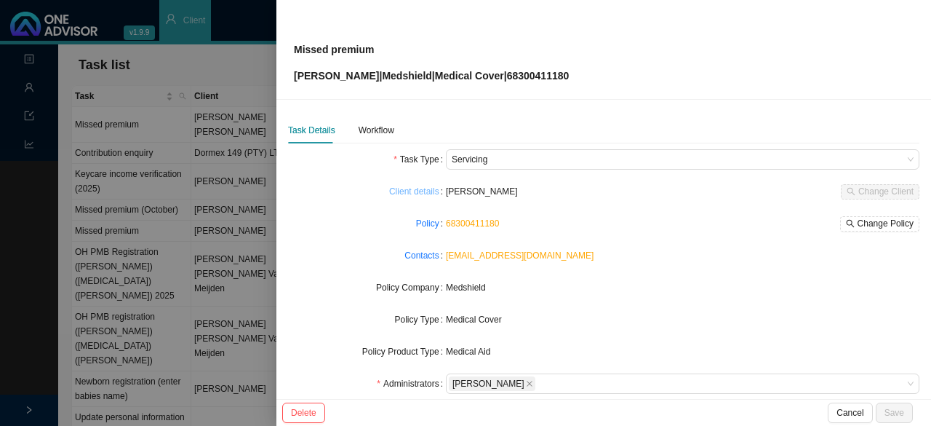
click at [416, 190] on link "Client details" at bounding box center [414, 191] width 50 height 15
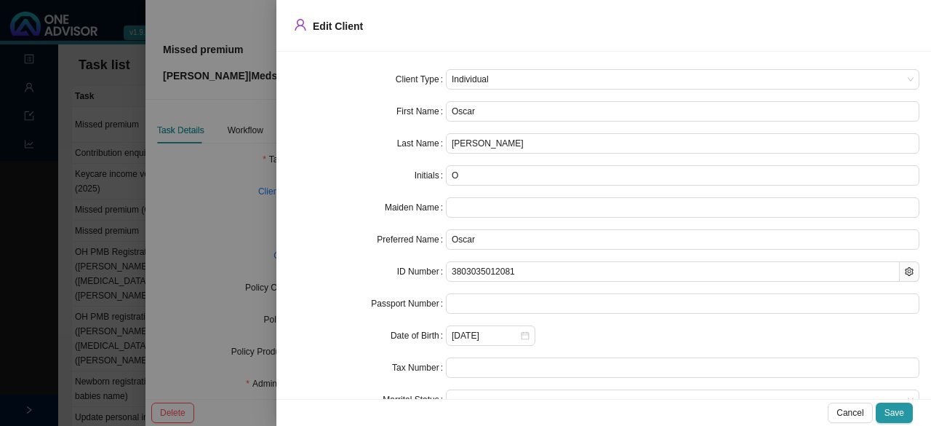
click at [179, 196] on div at bounding box center [465, 213] width 931 height 426
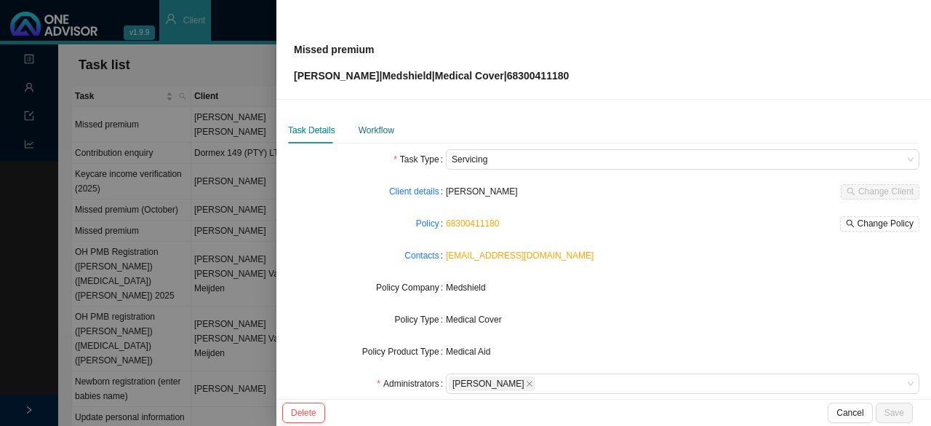
click at [377, 133] on div "Workflow" at bounding box center [377, 130] width 36 height 15
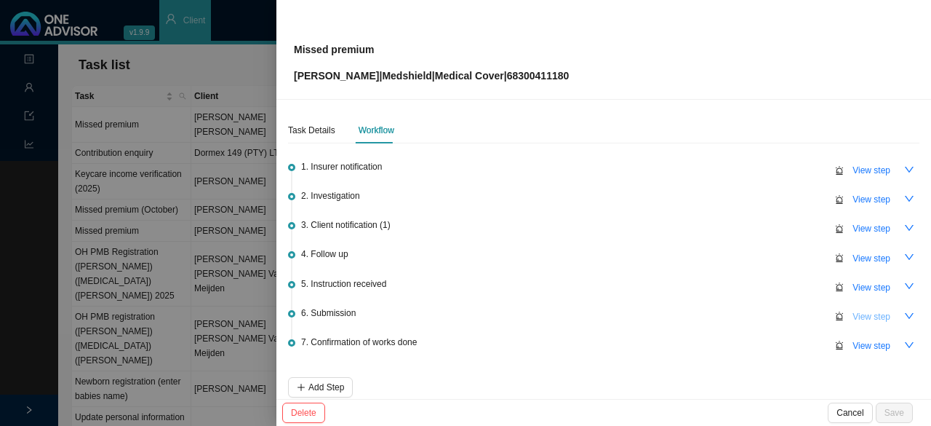
click at [861, 322] on button "View step" at bounding box center [871, 316] width 55 height 20
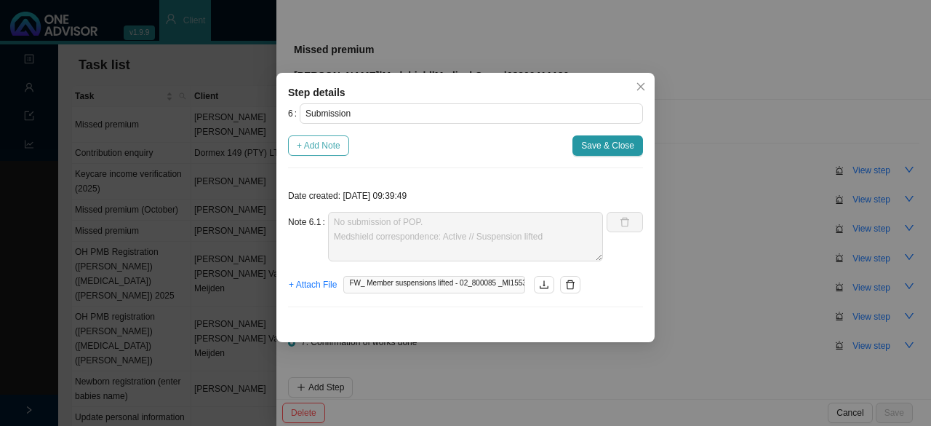
click at [320, 148] on span "+ Add Note" at bounding box center [319, 145] width 44 height 15
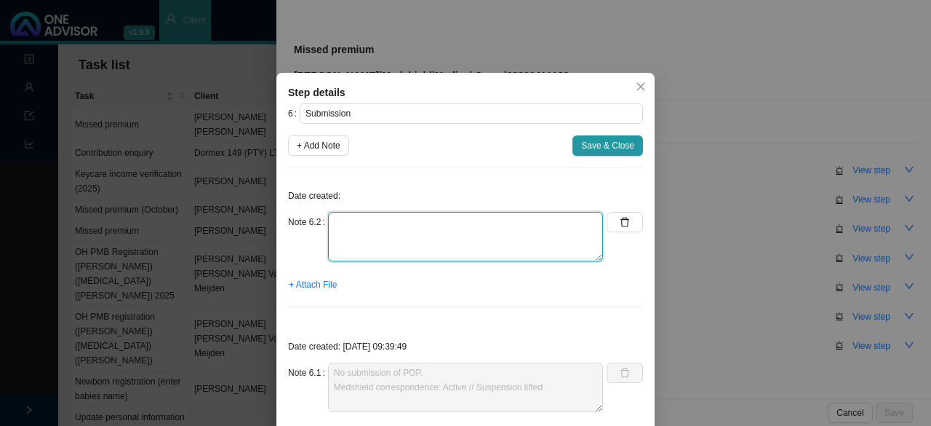
click at [381, 242] on textarea at bounding box center [465, 236] width 275 height 49
click at [403, 222] on textarea "Called Med 131025q5z6jg" at bounding box center [465, 236] width 275 height 49
click at [397, 236] on textarea "Called Medsheild // Nompilo 131025q5z6jg" at bounding box center [465, 236] width 275 height 49
click at [460, 223] on textarea "Called Medsheild // Nompilo 131025q5z6jg" at bounding box center [465, 236] width 275 height 49
click at [416, 234] on textarea "Called Medsheild // Nompilo Ref: 131025Q5Z6JG 131025q5z6jg" at bounding box center [465, 236] width 275 height 49
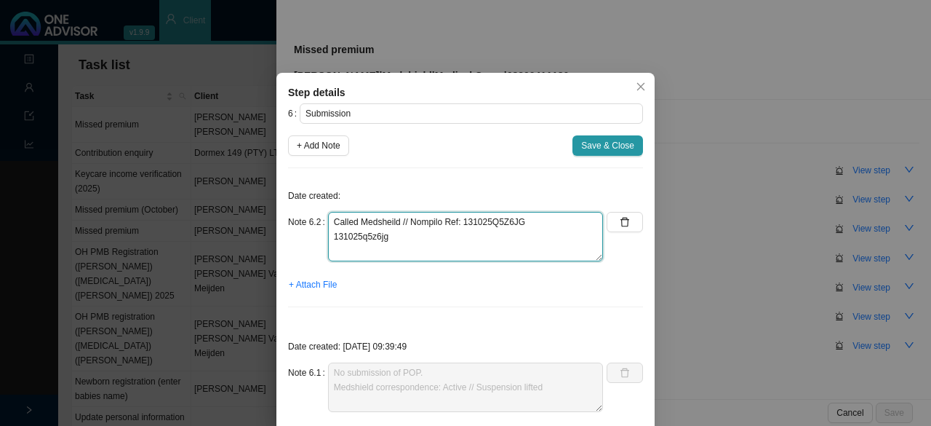
drag, startPoint x: 346, startPoint y: 233, endPoint x: 307, endPoint y: 233, distance: 38.6
click at [307, 233] on div "Note 6.2 Called Medsheild // Nompilo Ref: 131025Q5Z6JG 131025q5z6jg" at bounding box center [445, 236] width 315 height 49
type textarea "Called Medsheild // Nompilo Ref: 131025Q5Z6JG Medical aid is active and up to d…"
click at [488, 239] on textarea "Called Medsheild // Nompilo Ref: 131025Q5Z6JG Medical aid is active and up to d…" at bounding box center [465, 236] width 275 height 49
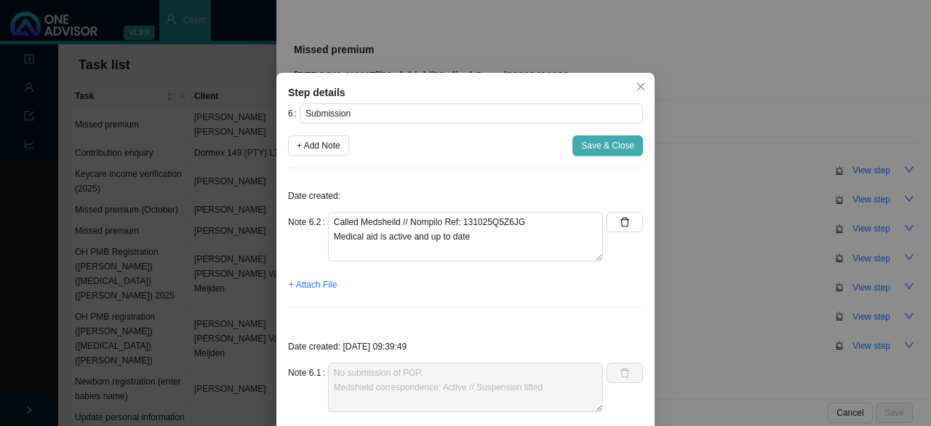
click at [594, 148] on span "Save & Close" at bounding box center [607, 145] width 53 height 15
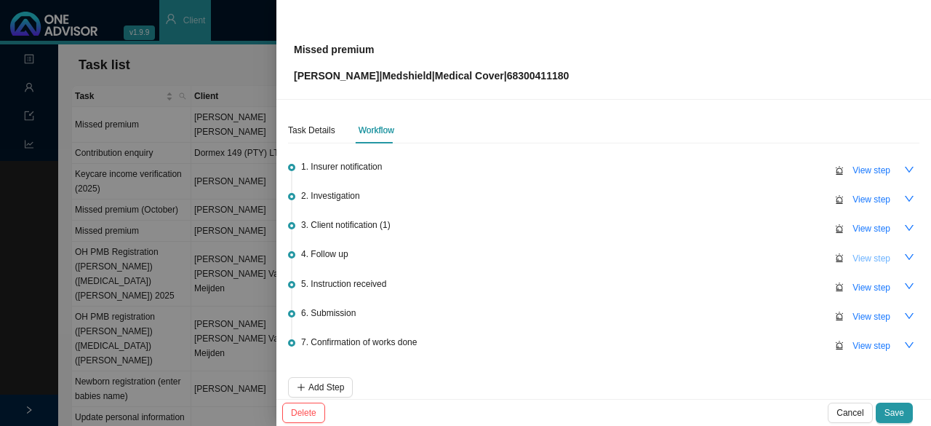
click at [853, 257] on span "View step" at bounding box center [872, 258] width 38 height 15
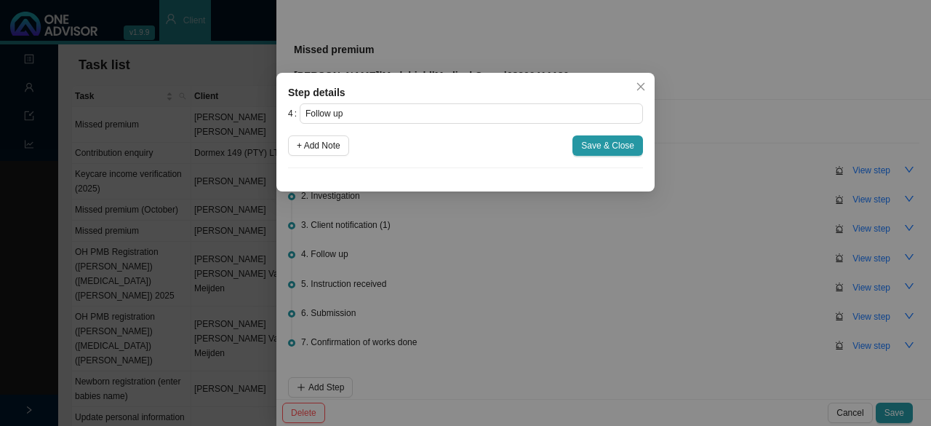
click at [653, 85] on div "Step details 4 Follow up + Add Note Save & Close Cancel OK" at bounding box center [465, 132] width 378 height 119
click at [639, 84] on icon "close" at bounding box center [641, 87] width 8 height 8
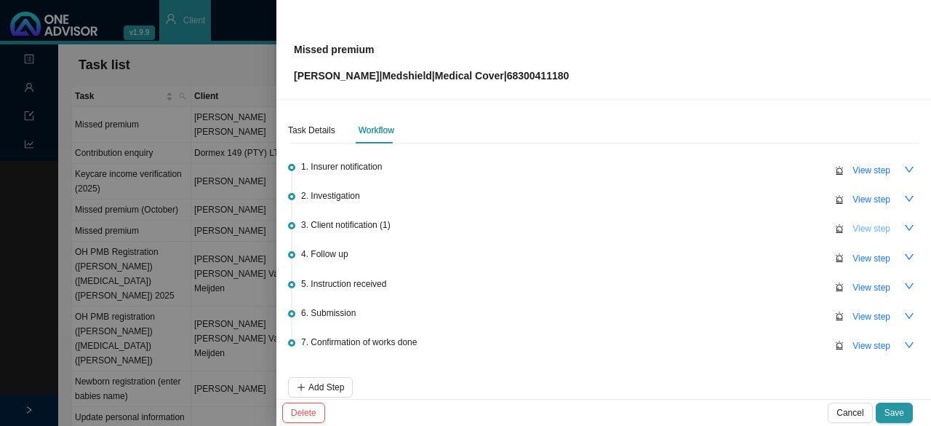
click at [867, 221] on span "View step" at bounding box center [872, 228] width 38 height 15
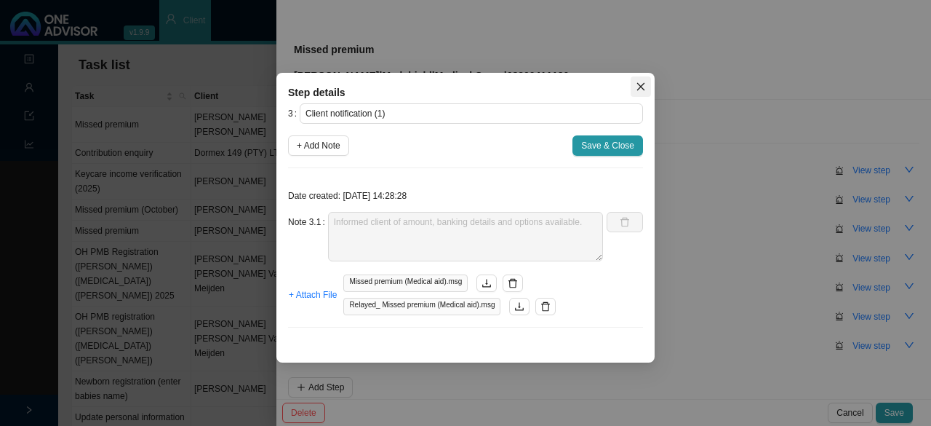
click at [637, 84] on icon "close" at bounding box center [641, 86] width 10 height 10
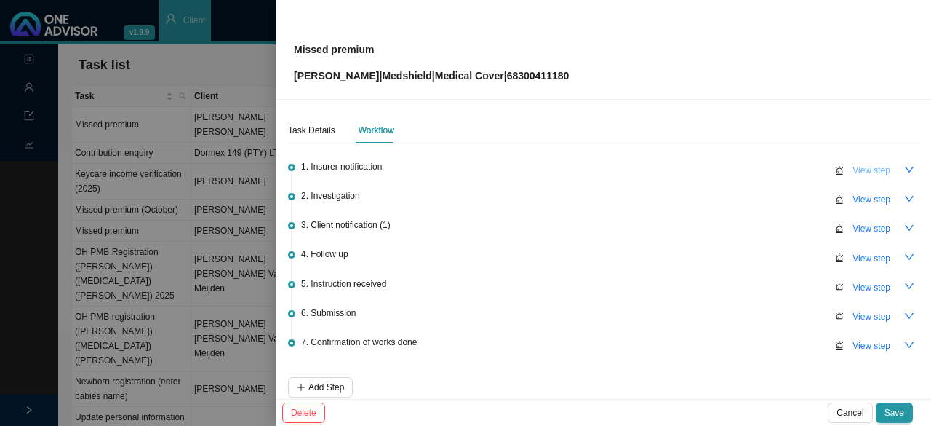
click at [859, 175] on span "View step" at bounding box center [872, 170] width 38 height 15
type input "Insurer notification"
type textarea "Received notification of missed premium for October."
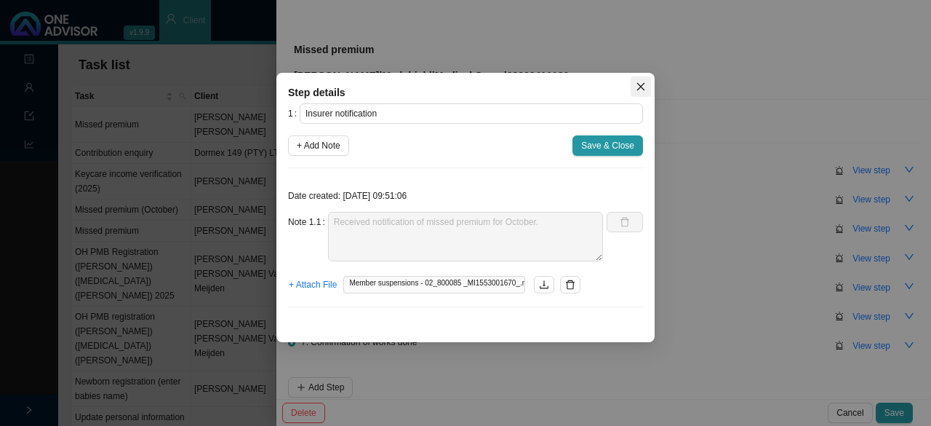
drag, startPoint x: 642, startPoint y: 92, endPoint x: 716, endPoint y: 133, distance: 84.4
click at [646, 92] on button "Close" at bounding box center [641, 86] width 20 height 20
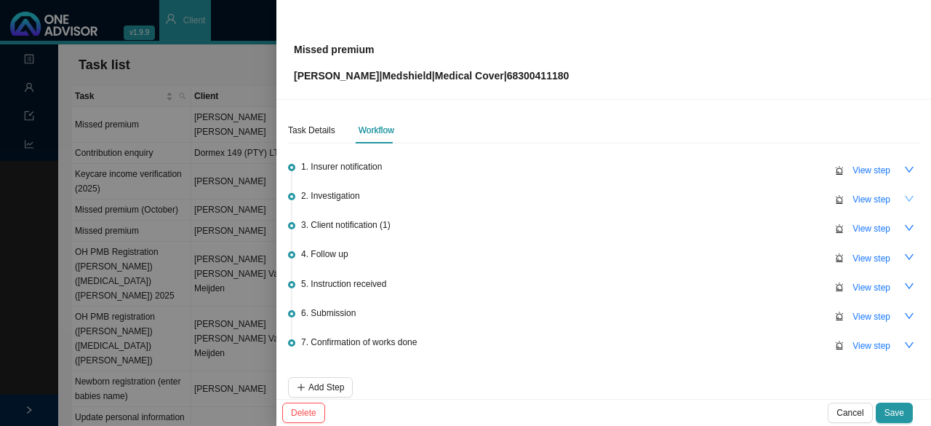
click at [904, 195] on icon "down" at bounding box center [909, 199] width 10 height 10
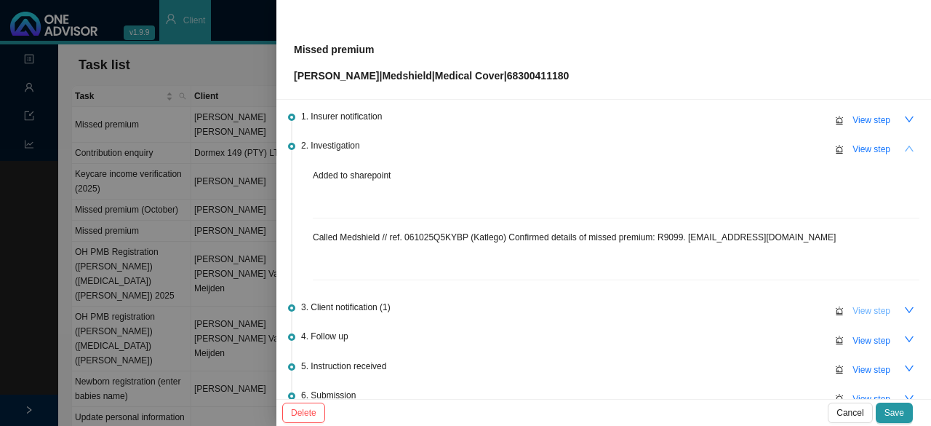
scroll to position [73, 0]
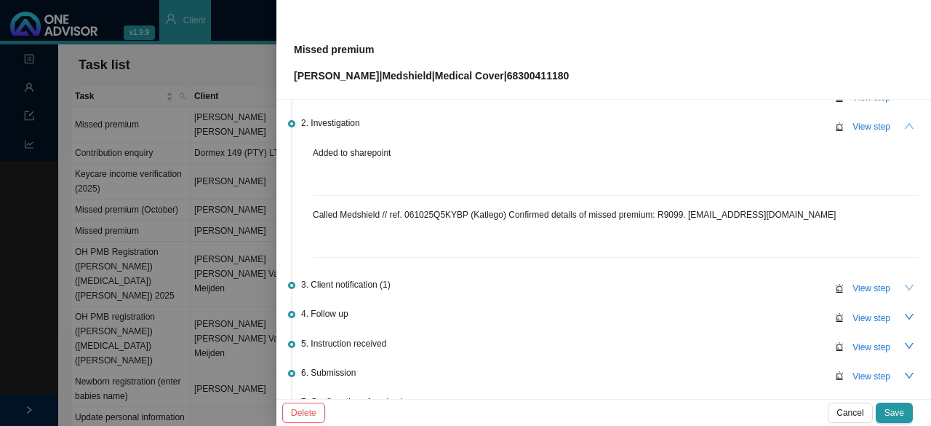
click at [904, 286] on icon "down" at bounding box center [909, 287] width 10 height 10
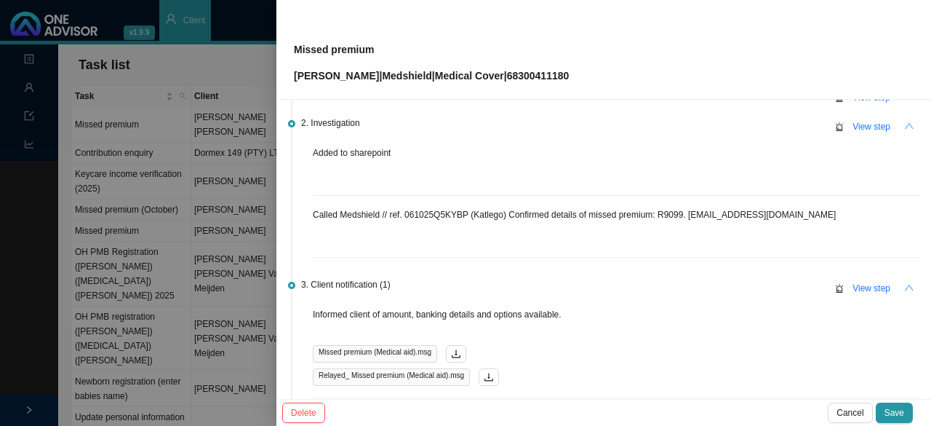
scroll to position [218, 0]
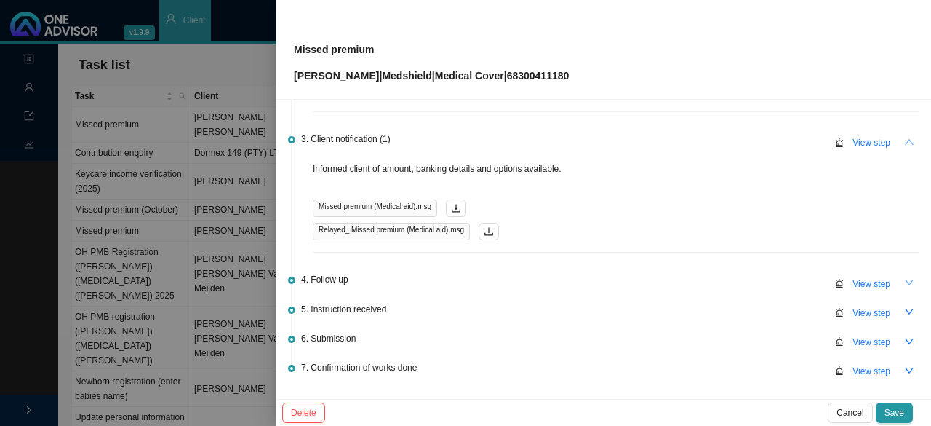
click at [904, 281] on icon "down" at bounding box center [909, 282] width 10 height 10
click at [904, 311] on icon "down" at bounding box center [909, 311] width 10 height 10
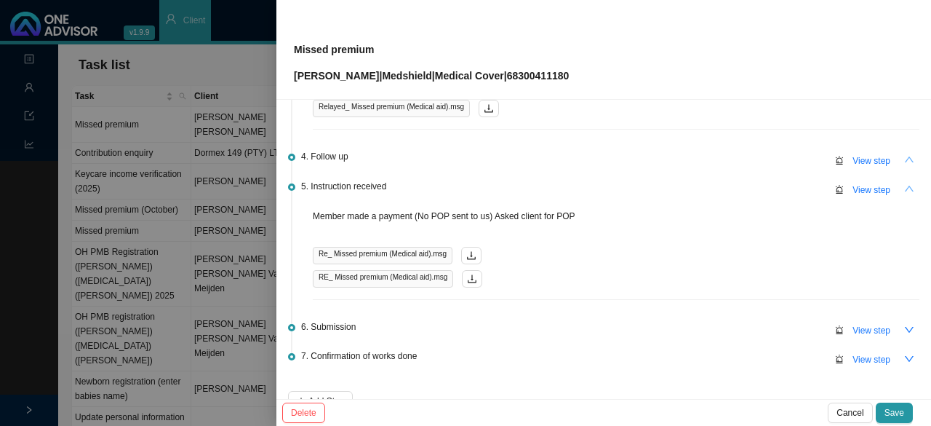
scroll to position [364, 0]
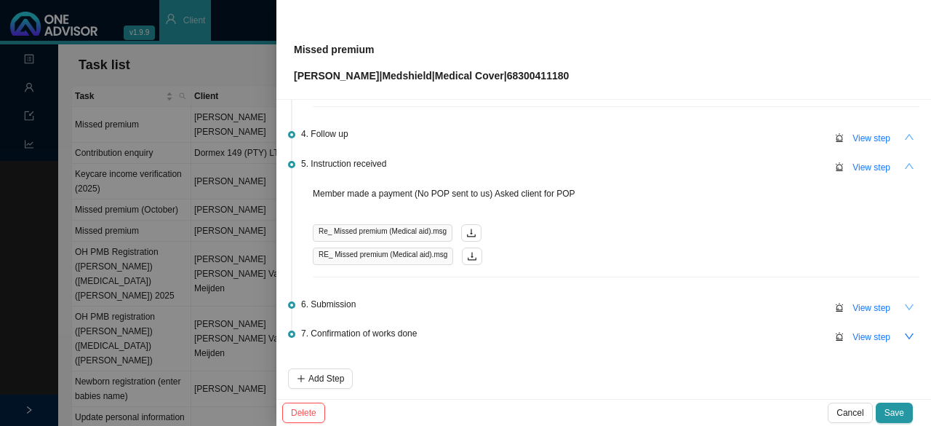
click at [904, 303] on icon "down" at bounding box center [909, 307] width 10 height 10
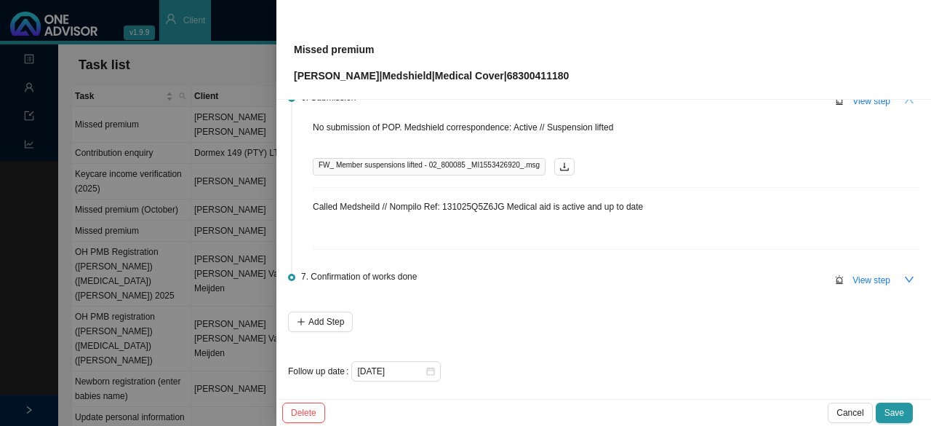
scroll to position [571, 0]
click at [904, 274] on icon "down" at bounding box center [909, 279] width 10 height 10
click at [853, 275] on span "View step" at bounding box center [872, 279] width 38 height 15
type input "Confirmation of works done"
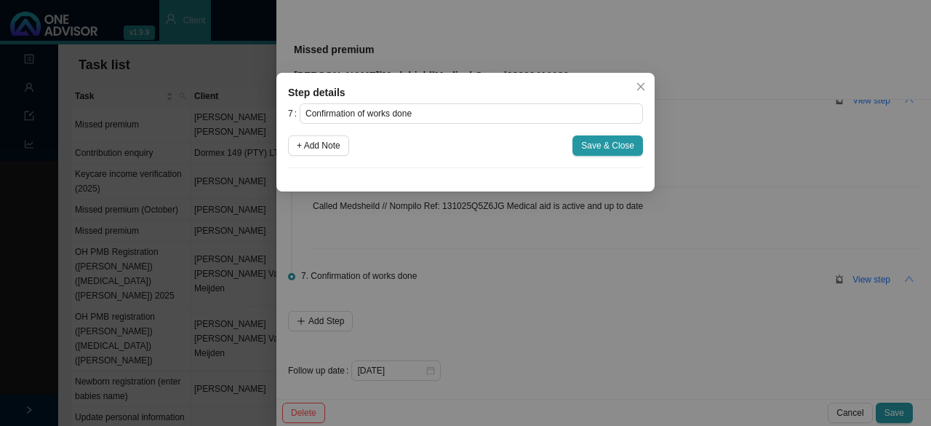
click at [657, 89] on div "Step details 7 Confirmation of works done + Add Note Save & Close Cancel OK" at bounding box center [465, 213] width 931 height 426
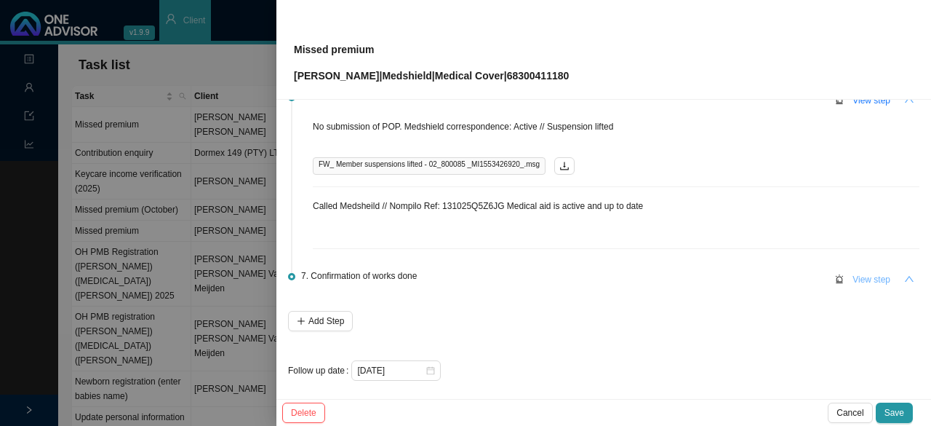
click at [856, 272] on span "View step" at bounding box center [872, 279] width 38 height 15
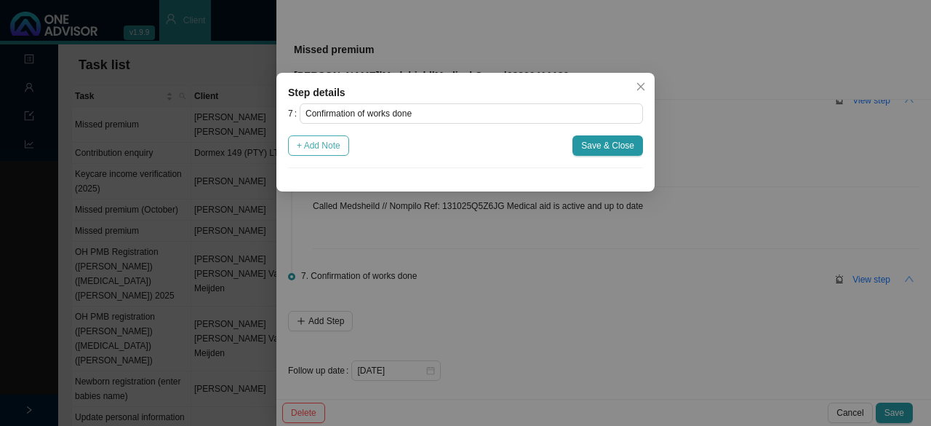
click at [329, 142] on span "+ Add Note" at bounding box center [319, 145] width 44 height 15
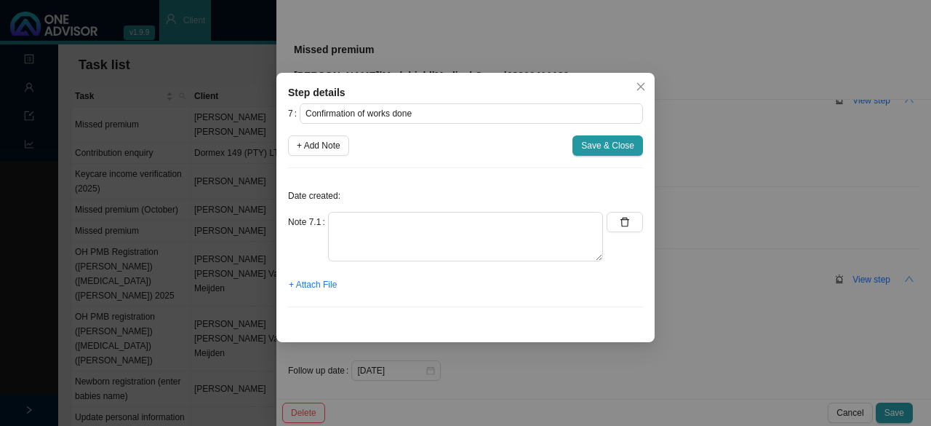
click at [346, 210] on div "Date created: Note 7.1 + Attach File" at bounding box center [465, 249] width 355 height 139
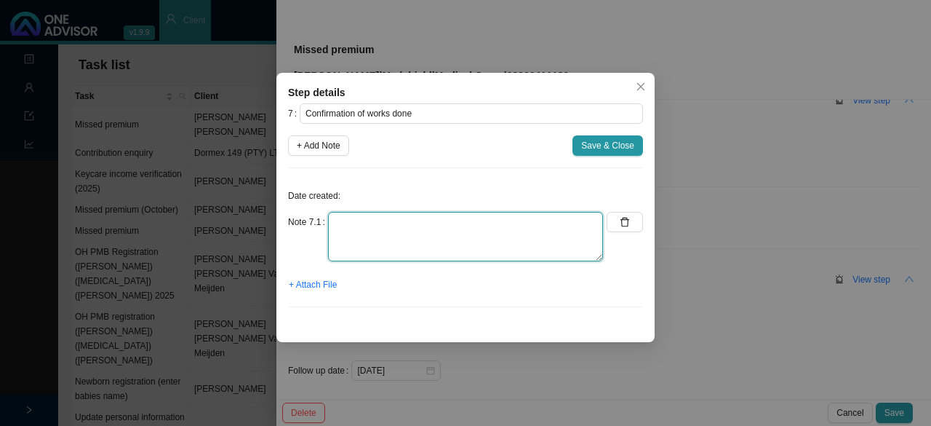
click at [352, 242] on textarea at bounding box center [465, 236] width 275 height 49
click at [401, 223] on textarea "Informed client: Medical aid is active & up to date" at bounding box center [465, 236] width 275 height 49
type textarea "Informed client: medical aid is active & up to date"
drag, startPoint x: 549, startPoint y: 236, endPoint x: 278, endPoint y: 292, distance: 276.6
click at [549, 236] on textarea "Informed client: medical aid is active & up to date" at bounding box center [465, 236] width 275 height 49
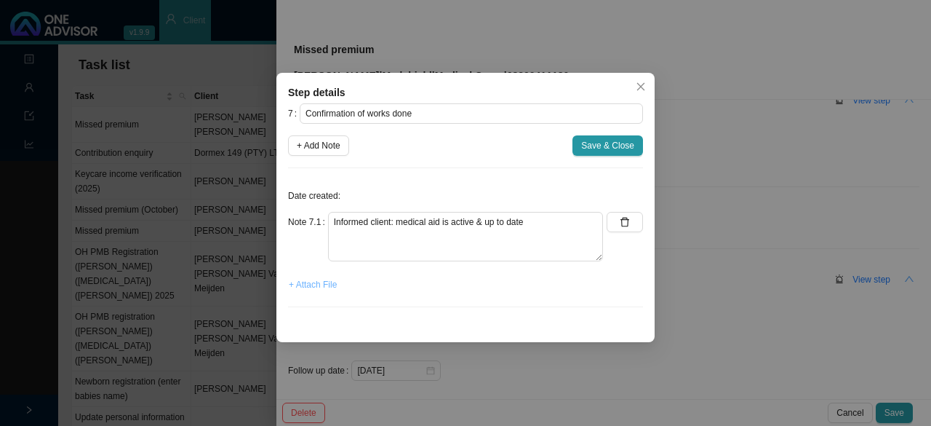
click at [319, 282] on span "+ Attach File" at bounding box center [313, 284] width 48 height 15
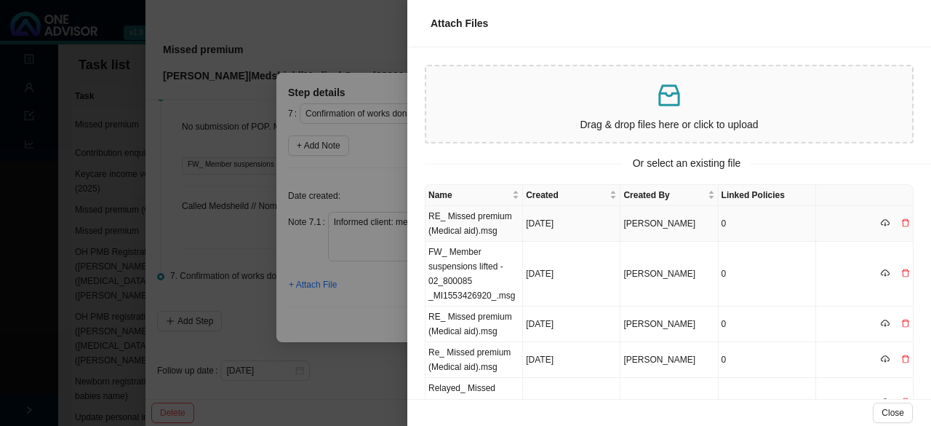
click at [471, 220] on td "RE_ Missed premium (Medical aid).msg" at bounding box center [474, 224] width 97 height 36
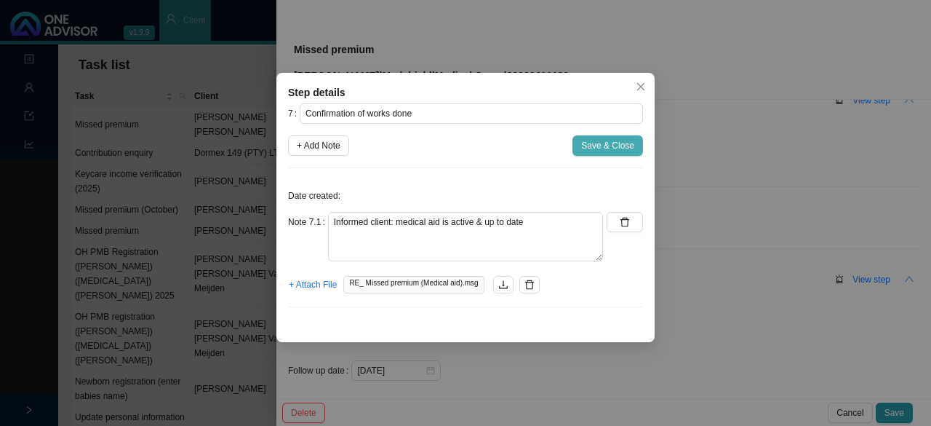
click at [597, 143] on span "Save & Close" at bounding box center [607, 145] width 53 height 15
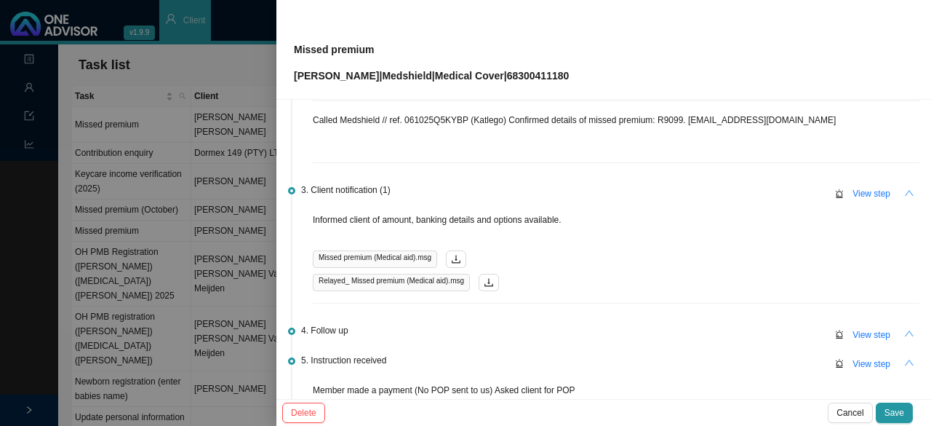
scroll to position [0, 0]
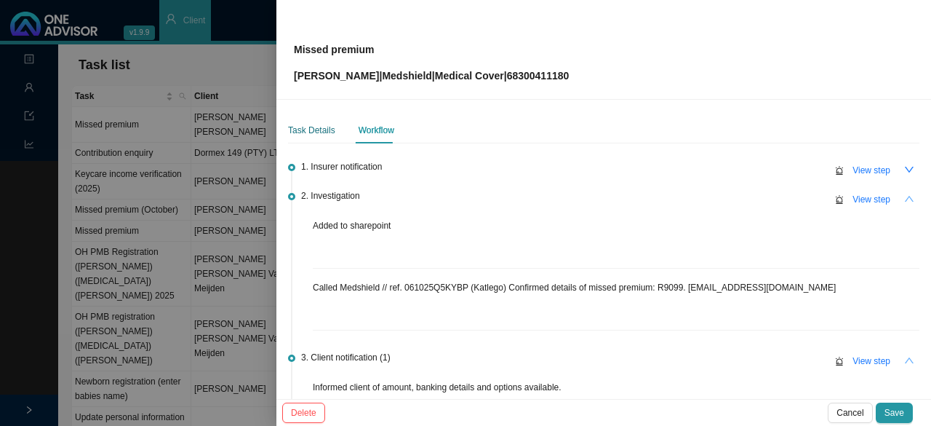
click at [302, 127] on div "Task Details" at bounding box center [311, 130] width 47 height 15
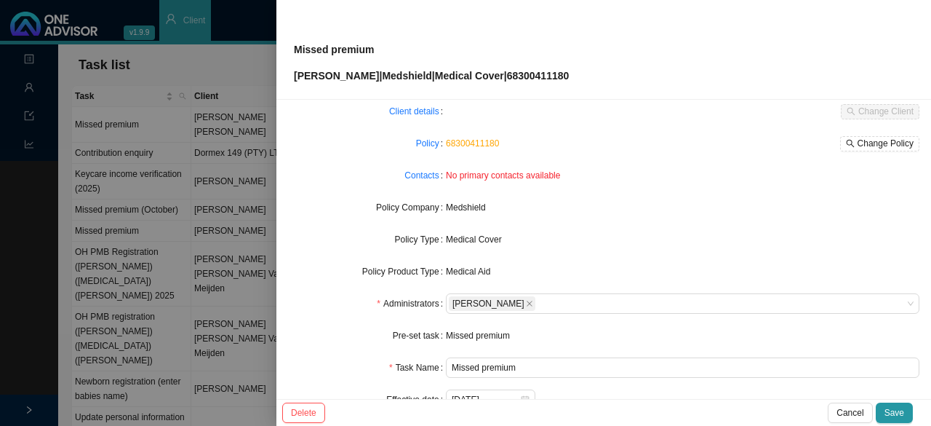
scroll to position [146, 0]
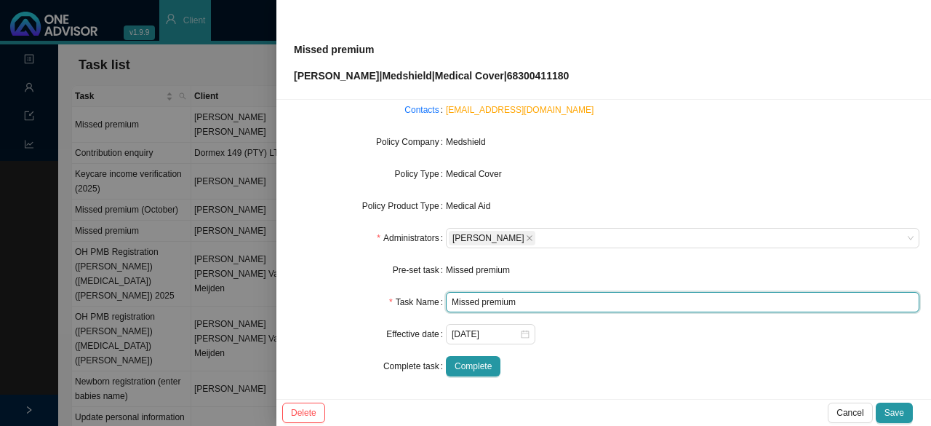
drag, startPoint x: 539, startPoint y: 293, endPoint x: 581, endPoint y: 302, distance: 42.4
click at [548, 295] on input "Missed premium" at bounding box center [683, 302] width 474 height 20
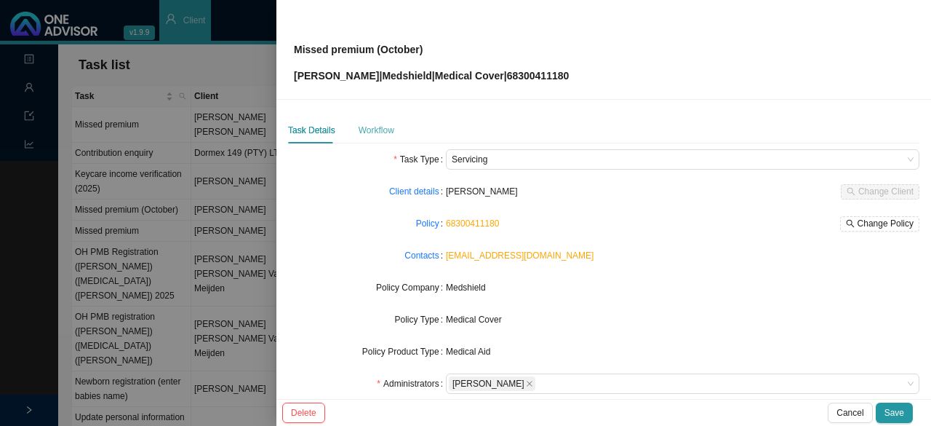
type input "Missed premium (October)"
click at [374, 129] on div "Workflow" at bounding box center [377, 130] width 36 height 15
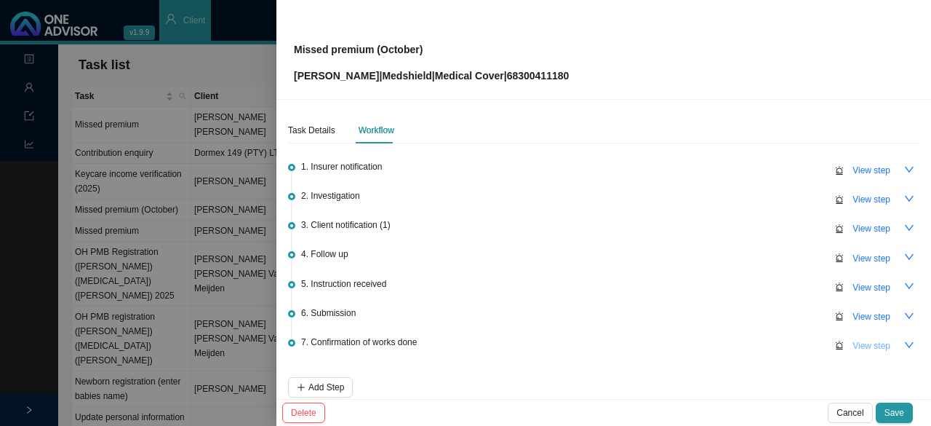
click at [860, 341] on span "View step" at bounding box center [872, 345] width 38 height 15
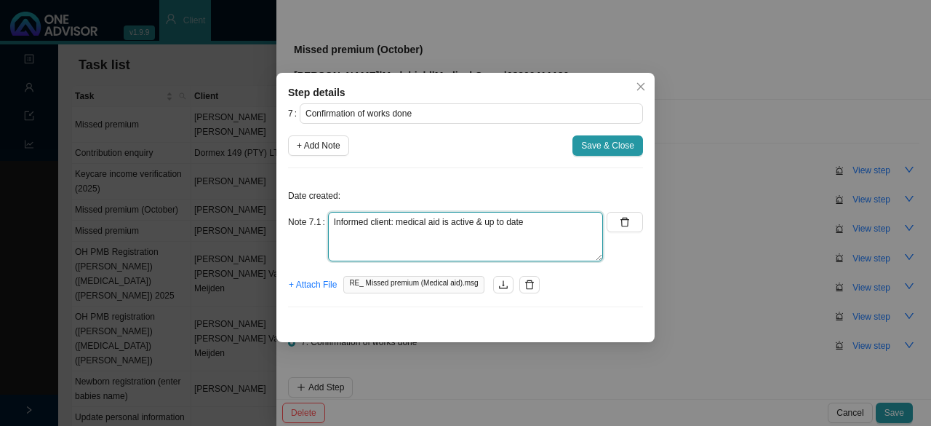
click at [536, 234] on textarea "Informed client: medical aid is active & up to date" at bounding box center [465, 236] width 275 height 49
type textarea "Informed client: medical aid is active & up to date // Added to sharepoint"
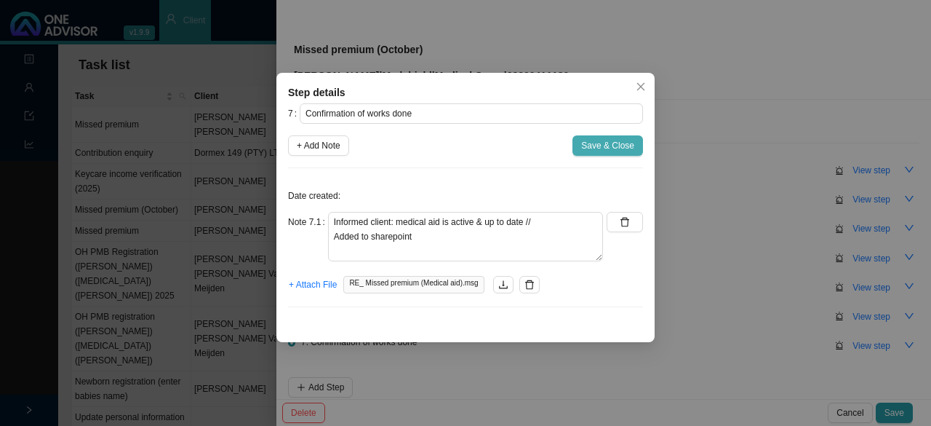
click at [608, 141] on span "Save & Close" at bounding box center [607, 145] width 53 height 15
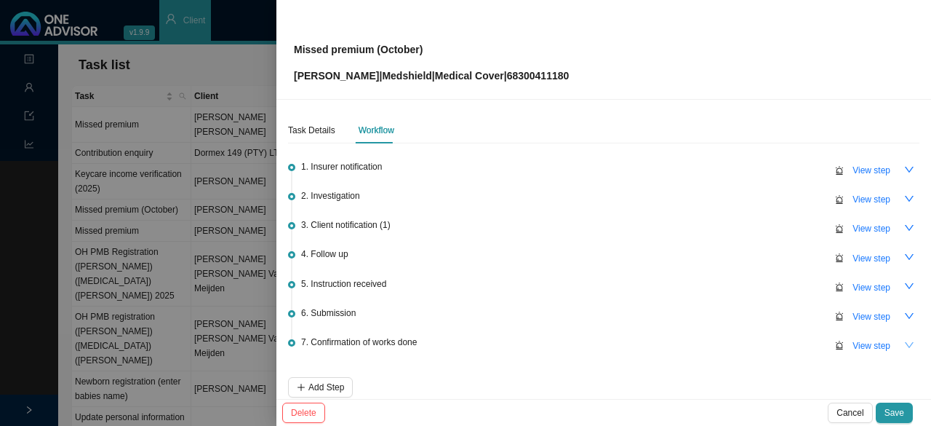
click at [904, 343] on icon "down" at bounding box center [909, 345] width 10 height 10
click at [313, 130] on div "Task Details" at bounding box center [311, 130] width 47 height 15
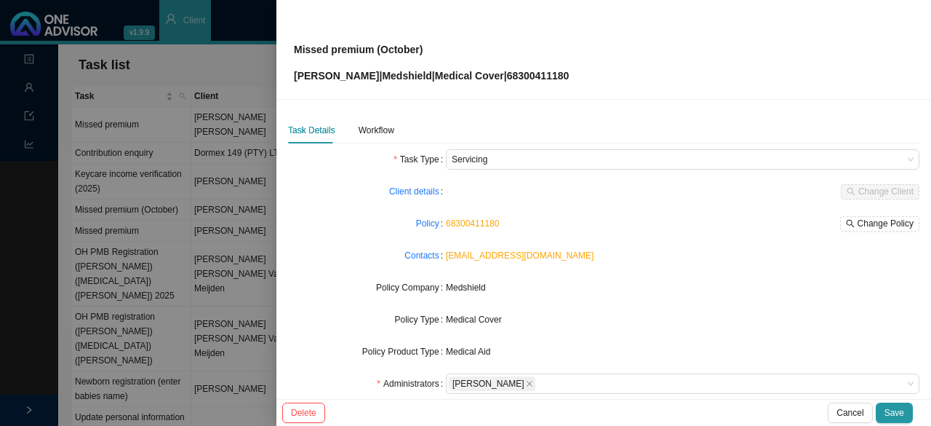
scroll to position [146, 0]
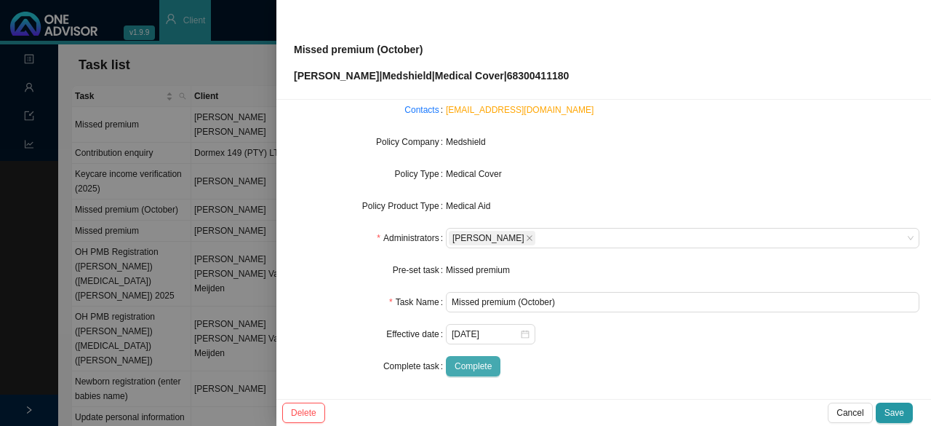
click at [474, 362] on span "Complete" at bounding box center [473, 366] width 37 height 15
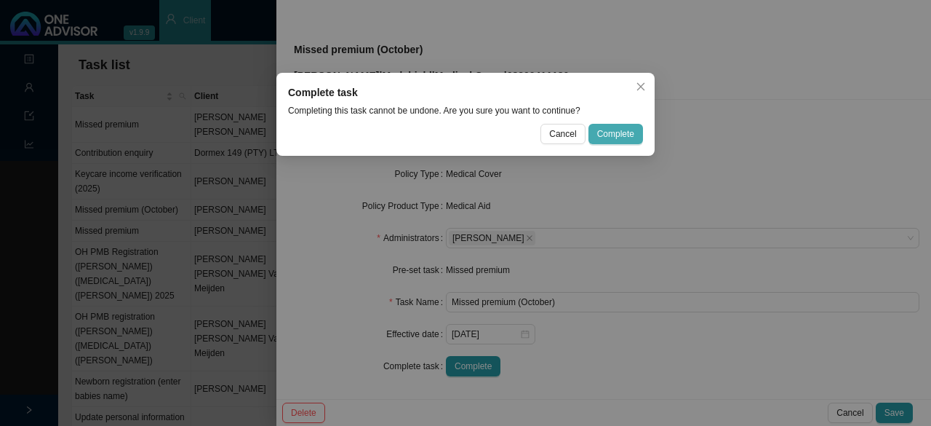
click at [621, 133] on span "Complete" at bounding box center [615, 134] width 37 height 15
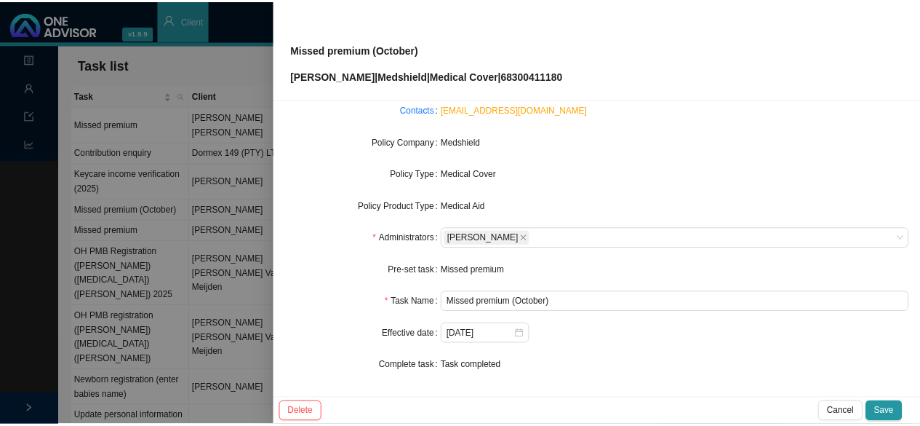
scroll to position [0, 0]
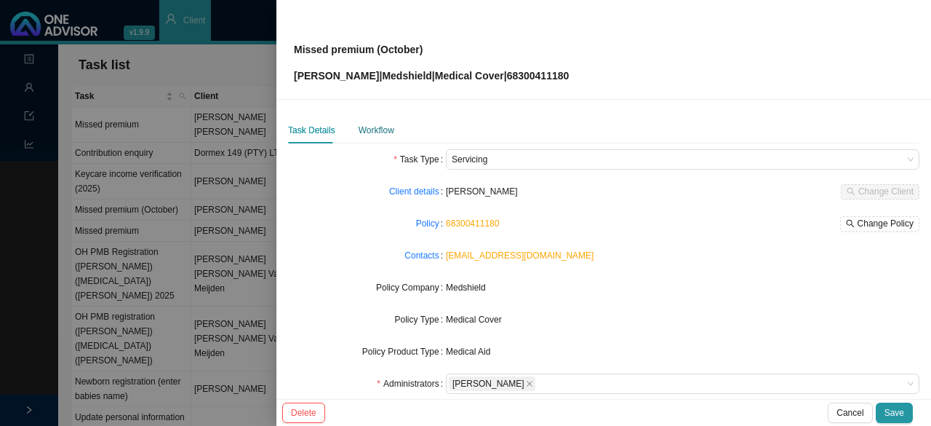
click at [371, 130] on div "Workflow" at bounding box center [377, 130] width 36 height 15
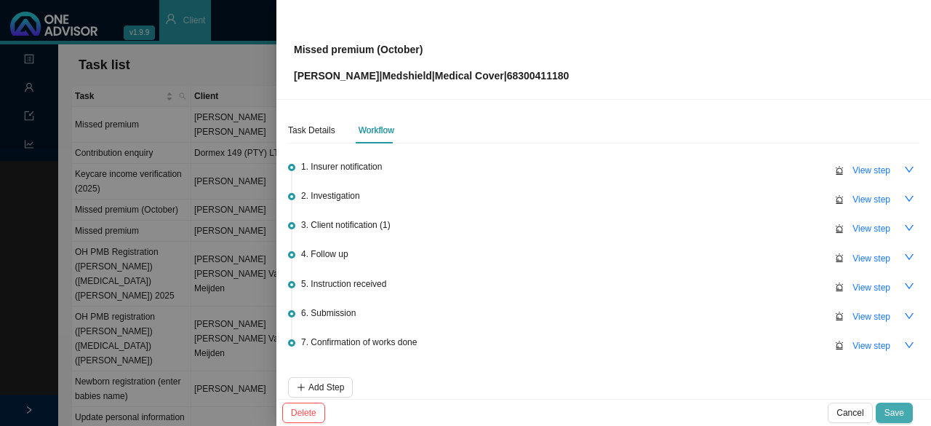
click at [894, 407] on span "Save" at bounding box center [895, 412] width 20 height 15
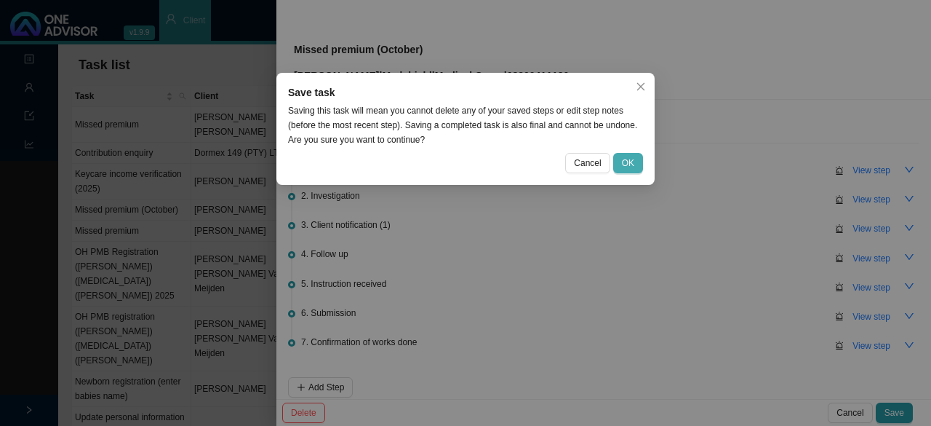
click at [628, 156] on span "OK" at bounding box center [628, 163] width 12 height 15
